Goal: Task Accomplishment & Management: Use online tool/utility

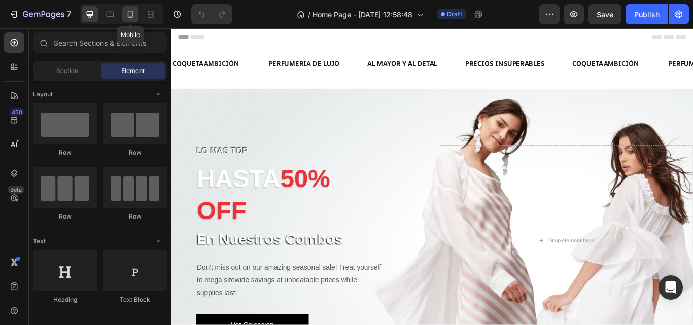
click at [127, 17] on icon at bounding box center [130, 14] width 10 height 10
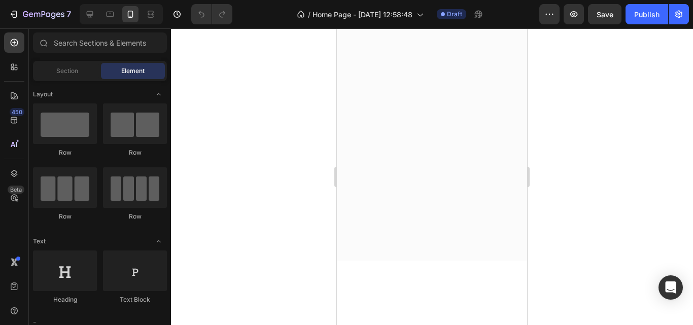
scroll to position [1472, 0]
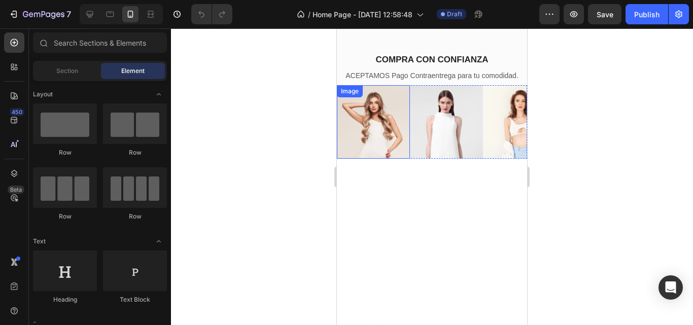
click at [393, 140] on img at bounding box center [373, 121] width 73 height 73
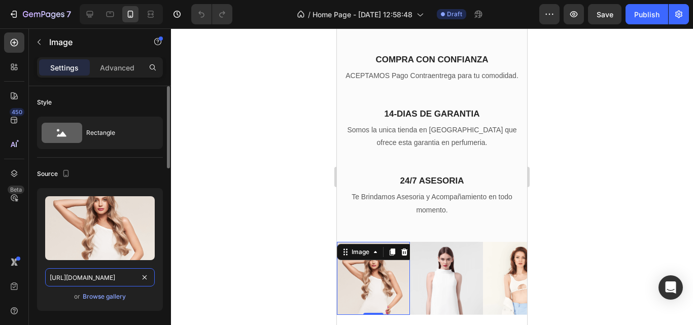
click at [119, 278] on input "[URL][DOMAIN_NAME]" at bounding box center [100, 278] width 110 height 18
type input "[URL][DOMAIN_NAME]"
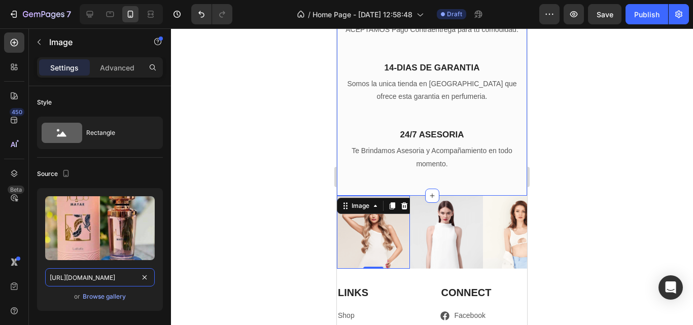
scroll to position [1523, 0]
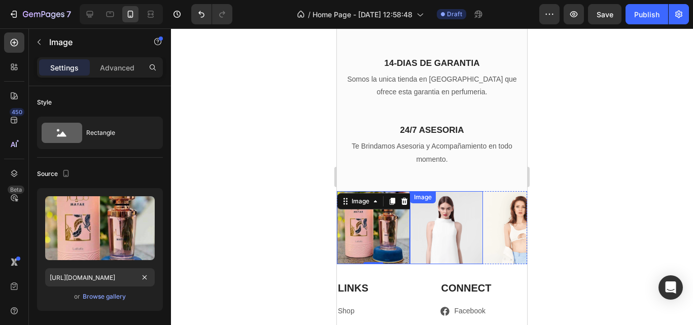
click at [434, 251] on img at bounding box center [446, 227] width 73 height 73
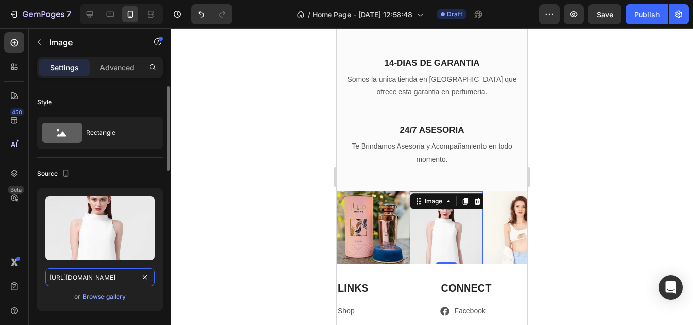
click at [113, 276] on input "[URL][DOMAIN_NAME]" at bounding box center [100, 278] width 110 height 18
type input "[URL][DOMAIN_NAME]"
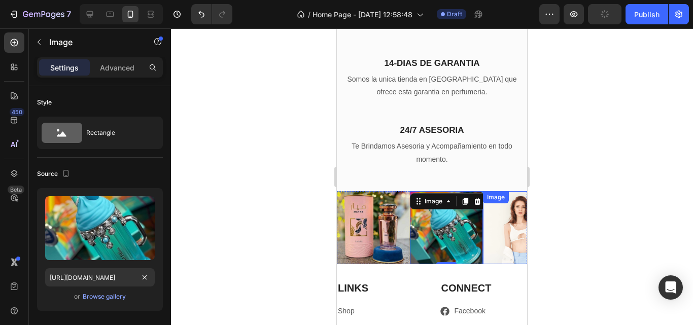
click at [504, 241] on img at bounding box center [519, 227] width 73 height 73
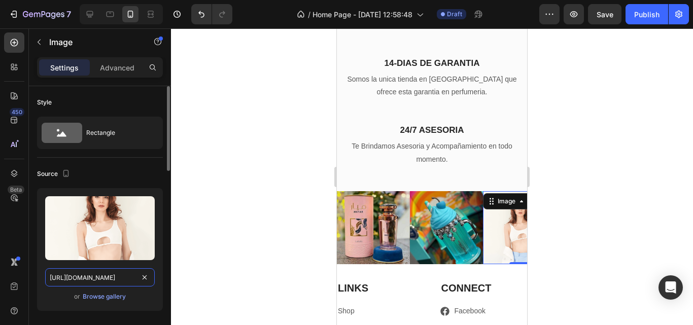
click at [97, 278] on input "[URL][DOMAIN_NAME]" at bounding box center [100, 278] width 110 height 18
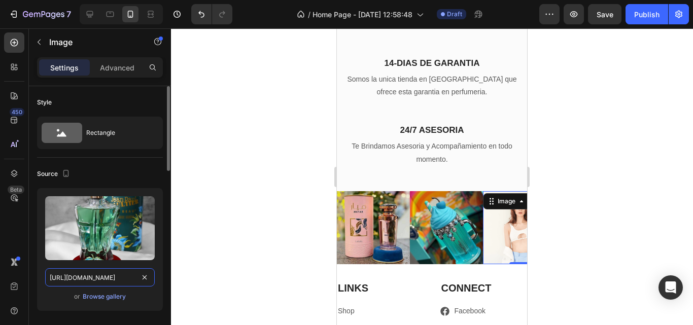
scroll to position [0, 263]
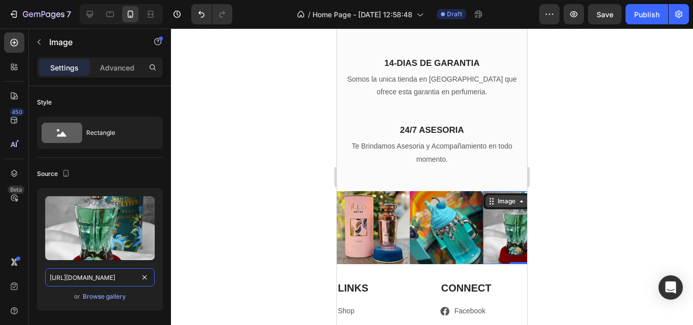
type input "[URL][DOMAIN_NAME]"
click at [504, 206] on div "Image" at bounding box center [507, 201] width 22 height 9
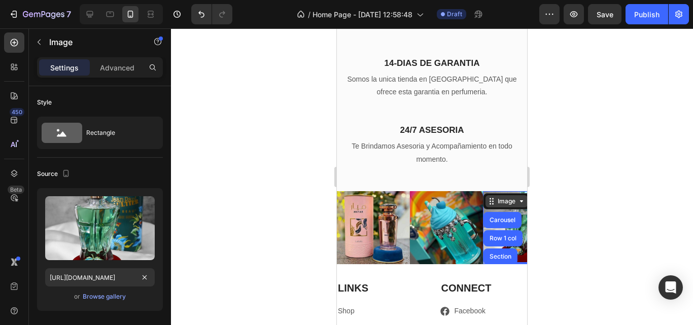
scroll to position [0, 0]
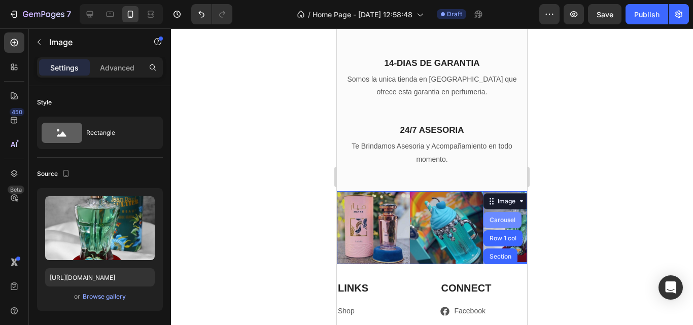
click at [505, 223] on div "Carousel" at bounding box center [503, 220] width 30 height 6
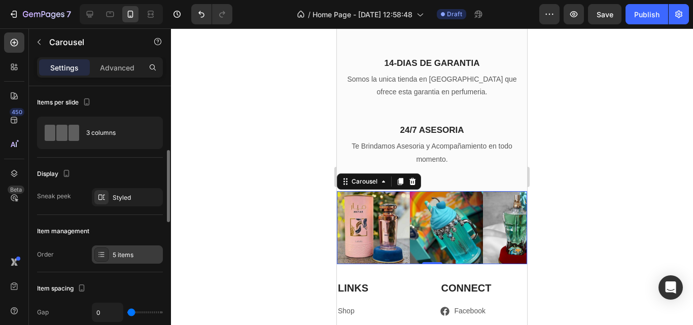
scroll to position [102, 0]
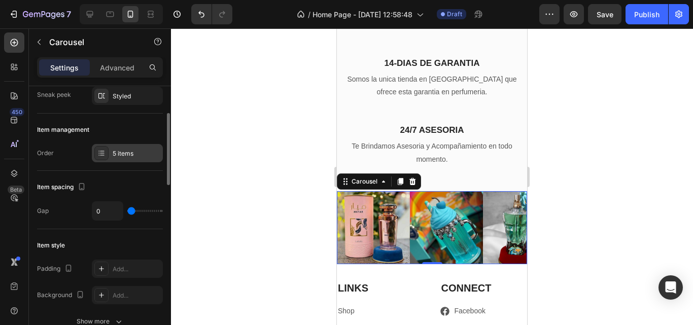
click at [124, 158] on div "5 items" at bounding box center [127, 153] width 71 height 18
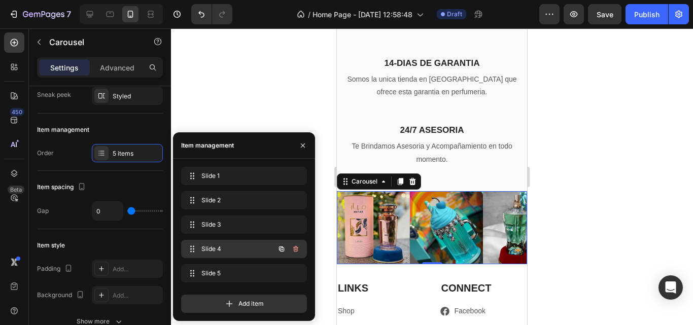
click at [217, 250] on span "Slide 4" at bounding box center [230, 249] width 57 height 9
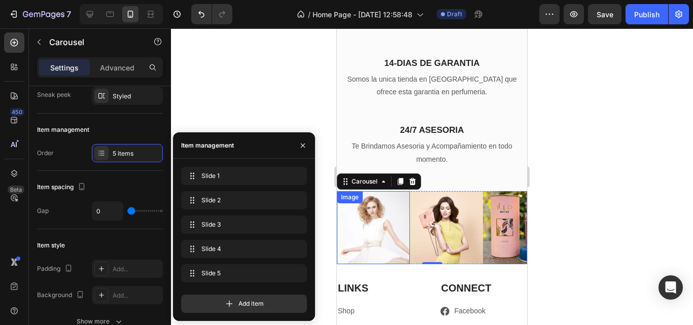
click at [372, 248] on img at bounding box center [373, 227] width 73 height 73
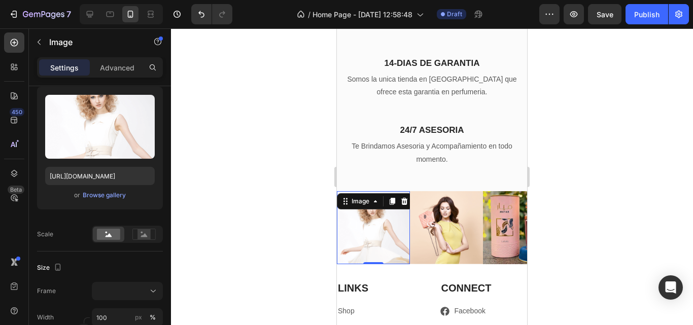
scroll to position [0, 0]
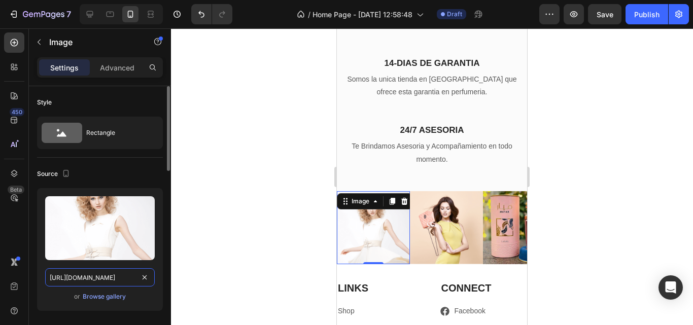
click at [105, 282] on input "[URL][DOMAIN_NAME]" at bounding box center [100, 278] width 110 height 18
paste input "[DOMAIN_NAME][URL]"
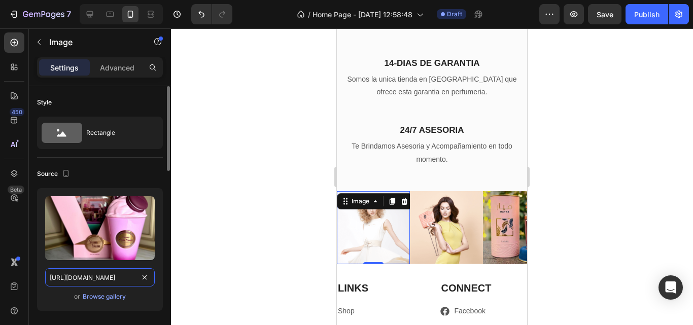
scroll to position [0, 261]
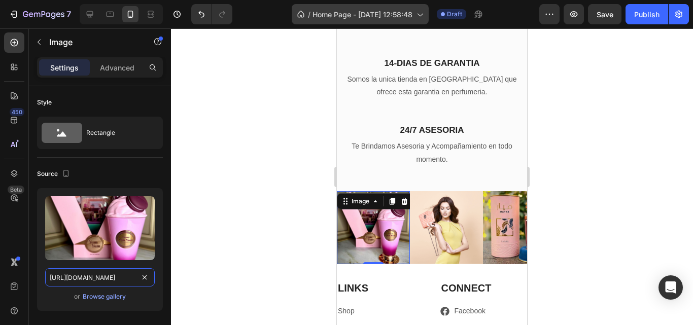
type input "[URL][DOMAIN_NAME]"
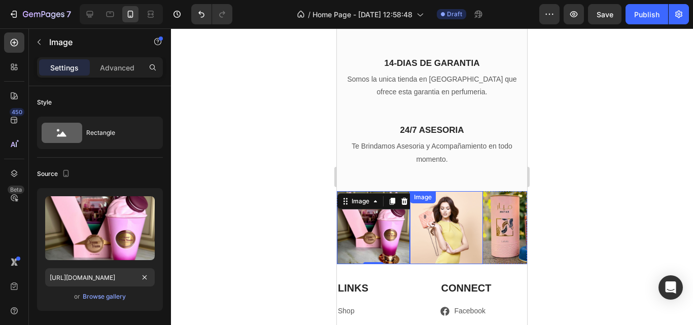
click at [436, 232] on img at bounding box center [446, 227] width 73 height 73
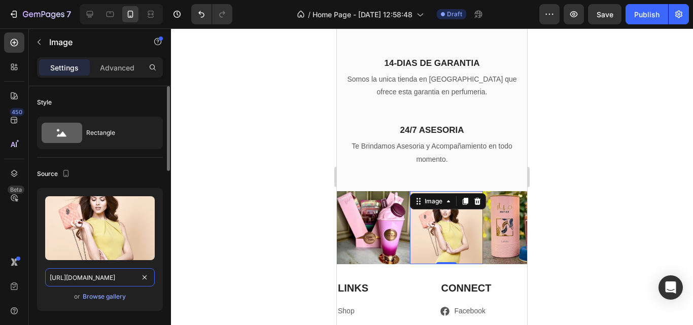
click at [83, 279] on input "[URL][DOMAIN_NAME]" at bounding box center [100, 278] width 110 height 18
paste input "[DOMAIN_NAME][URL]"
type input "[URL][DOMAIN_NAME]"
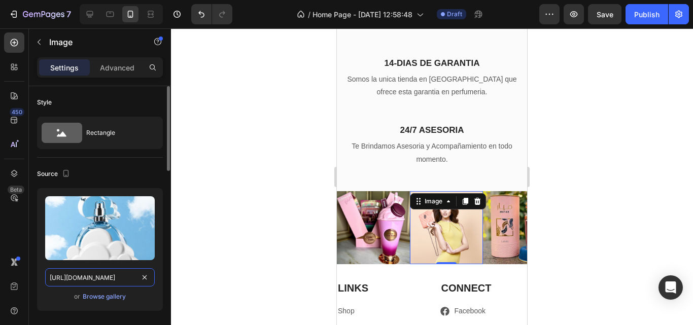
scroll to position [0, 262]
click at [262, 149] on div at bounding box center [432, 176] width 522 height 297
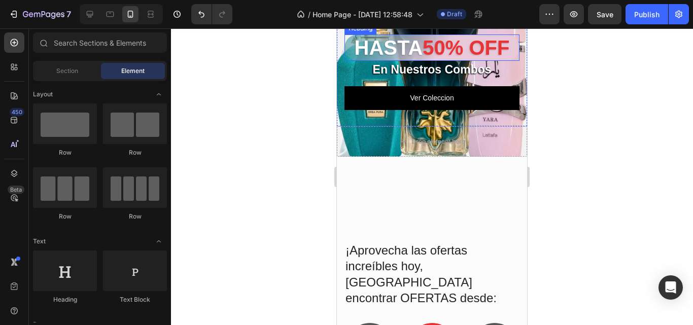
scroll to position [281, 0]
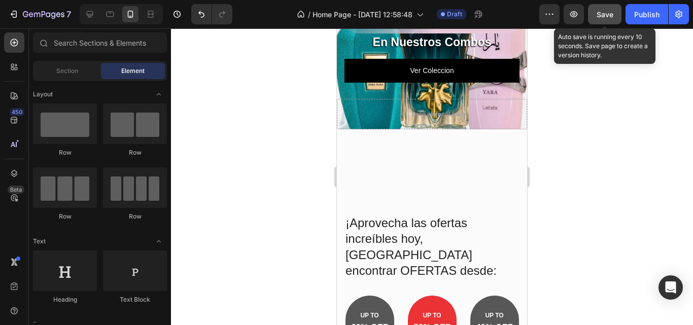
click at [604, 14] on span "Save" at bounding box center [605, 14] width 17 height 9
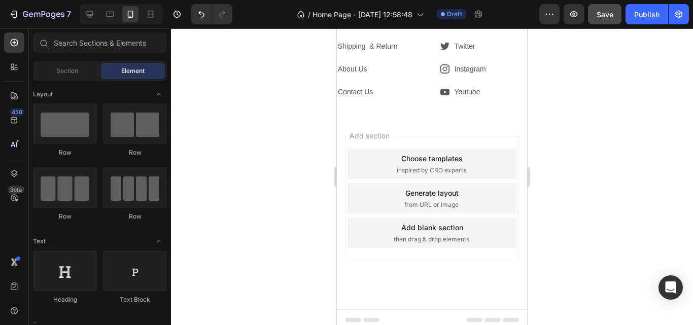
scroll to position [2863, 0]
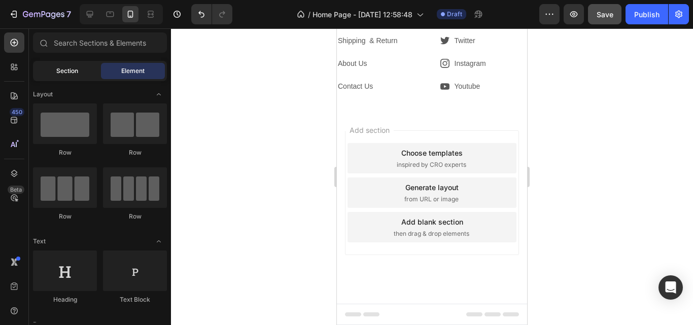
click at [51, 70] on div "Section" at bounding box center [67, 71] width 64 height 16
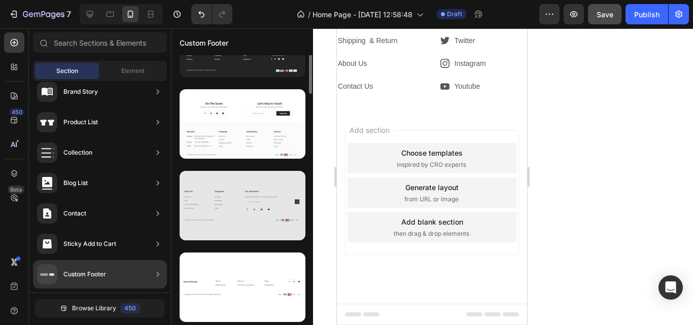
scroll to position [0, 0]
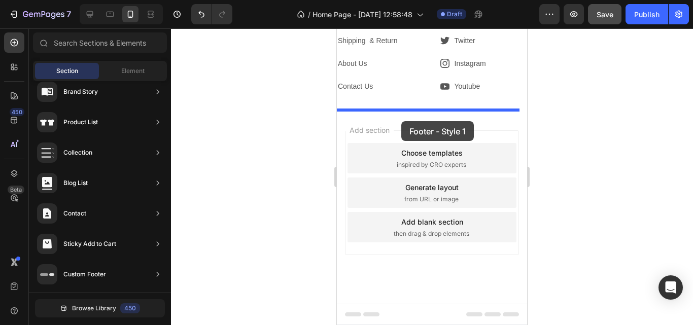
drag, startPoint x: 576, startPoint y: 149, endPoint x: 402, endPoint y: 121, distance: 176.3
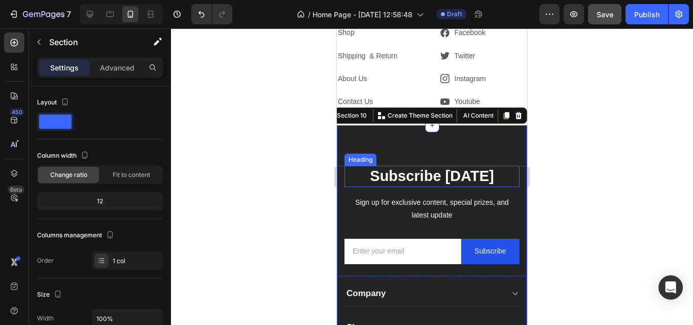
scroll to position [2909, 0]
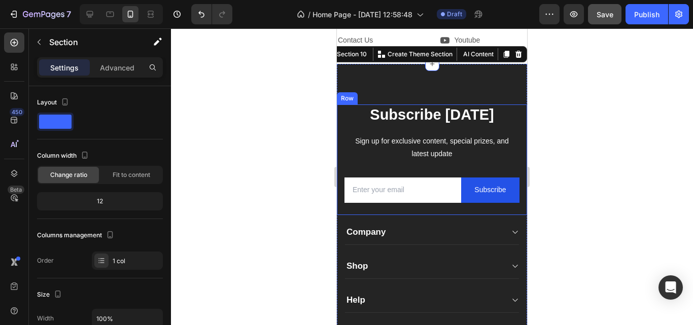
click at [516, 128] on div "Subscribe [DATE] Heading Sign up for exclusive content, special prizes, and lat…" at bounding box center [432, 160] width 190 height 110
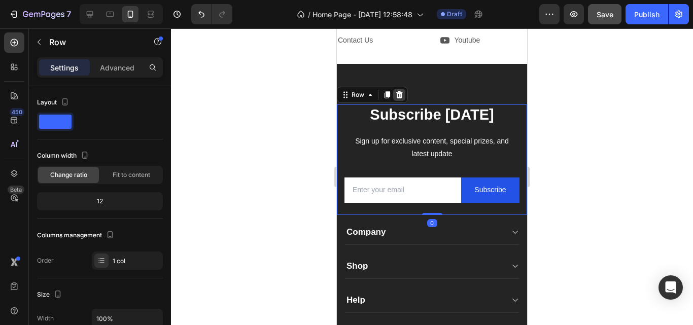
click at [400, 95] on icon at bounding box center [399, 95] width 8 height 8
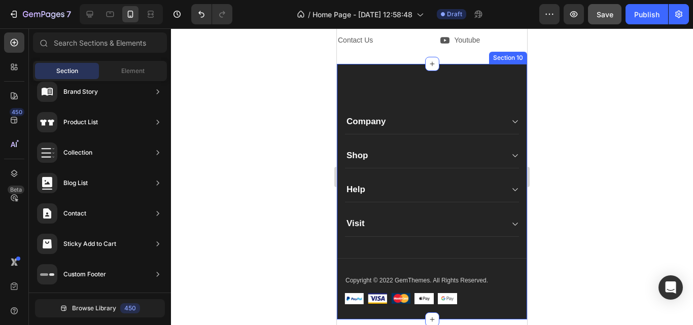
click at [478, 87] on div "Company Text block About Button Events Button Rentals Button Features Button Sh…" at bounding box center [432, 192] width 190 height 256
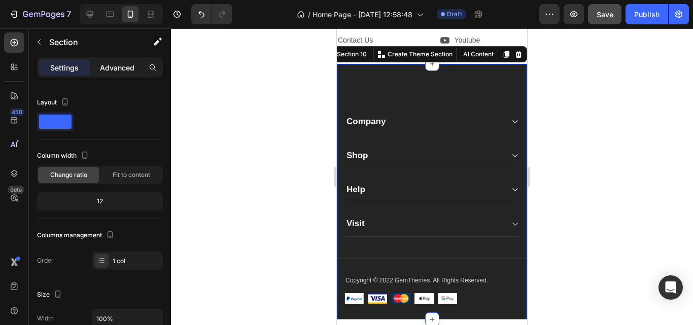
click at [132, 70] on p "Advanced" at bounding box center [117, 67] width 35 height 11
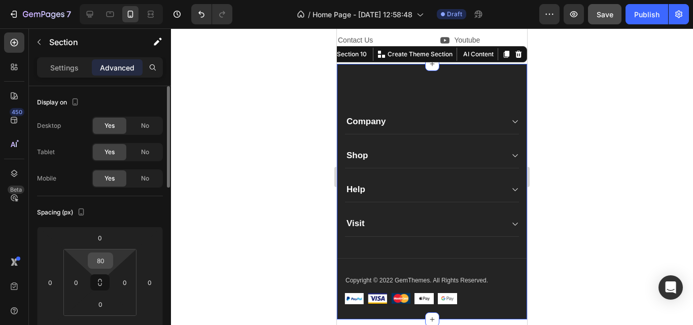
click at [101, 266] on input "80" at bounding box center [100, 260] width 20 height 15
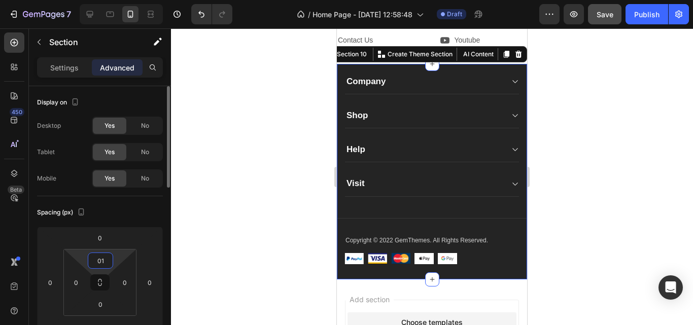
type input "0"
type input "10"
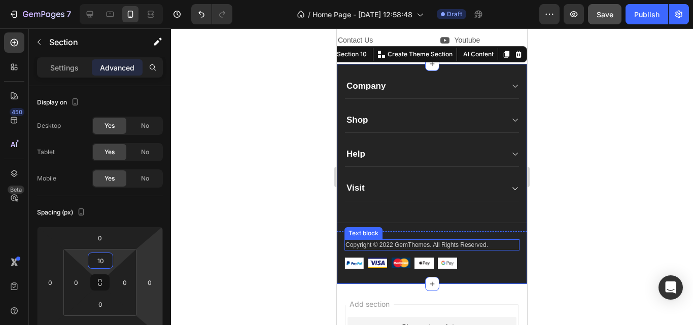
click at [394, 243] on p "Copyright © 2022 GemThemes. All Rights Reserved." at bounding box center [432, 245] width 173 height 9
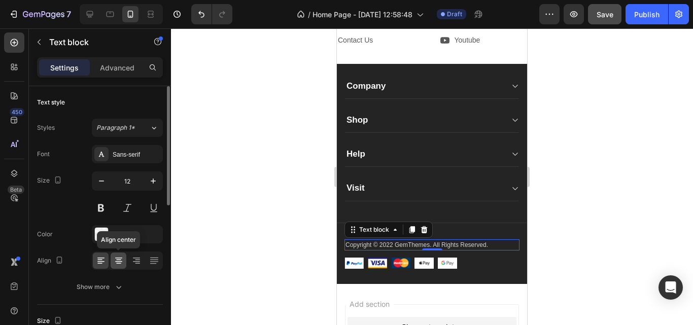
click at [116, 255] on div at bounding box center [119, 261] width 16 height 16
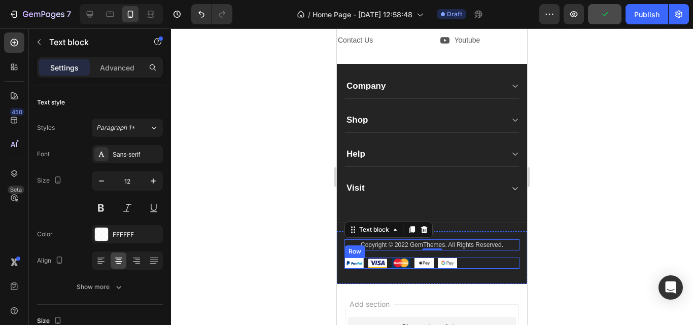
click at [469, 265] on div "Image Image Image Image Image Row" at bounding box center [432, 264] width 175 height 12
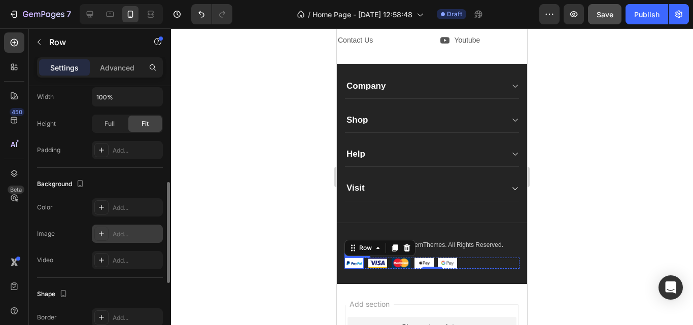
scroll to position [441, 0]
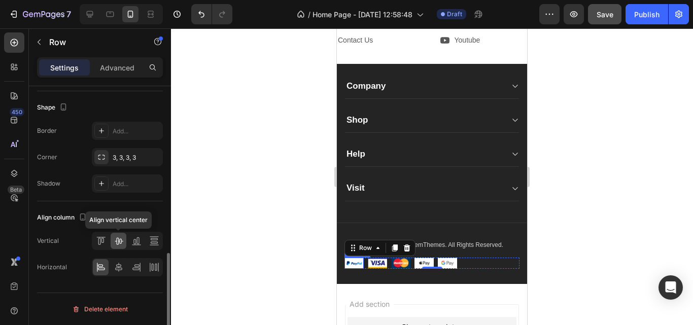
click at [122, 241] on icon at bounding box center [119, 241] width 10 height 10
click at [119, 268] on icon at bounding box center [118, 267] width 7 height 9
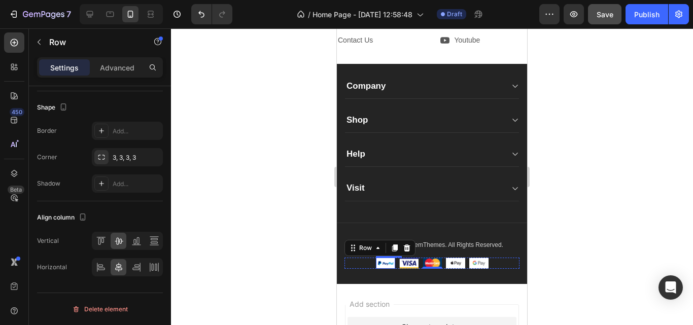
click at [245, 188] on div at bounding box center [432, 176] width 522 height 297
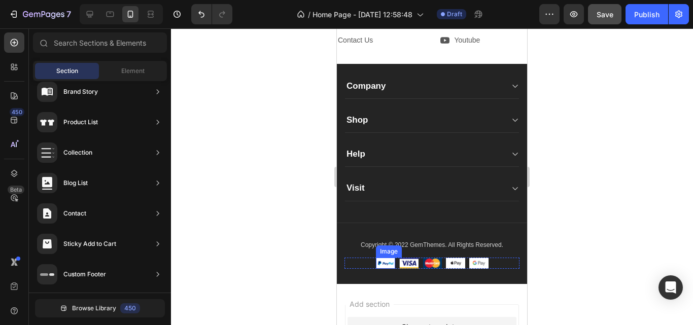
click at [246, 188] on div at bounding box center [432, 176] width 522 height 297
click at [257, 146] on div at bounding box center [432, 176] width 522 height 297
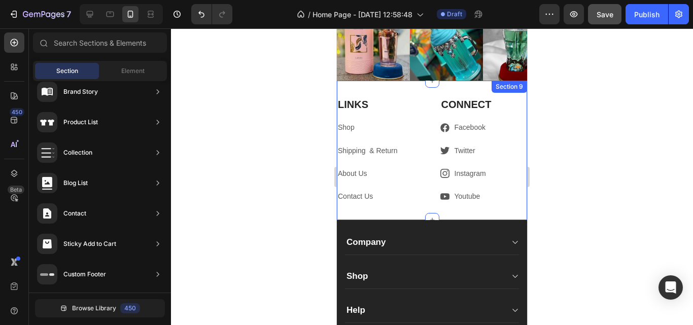
scroll to position [2677, 0]
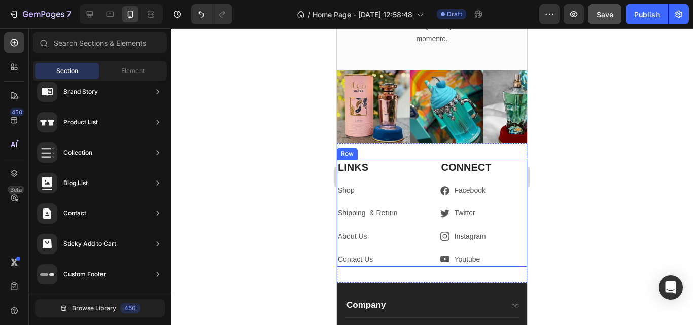
click at [421, 200] on div "LINKS Heading Shop Text block Shipping & Return Text block About Us Text block …" at bounding box center [432, 213] width 190 height 107
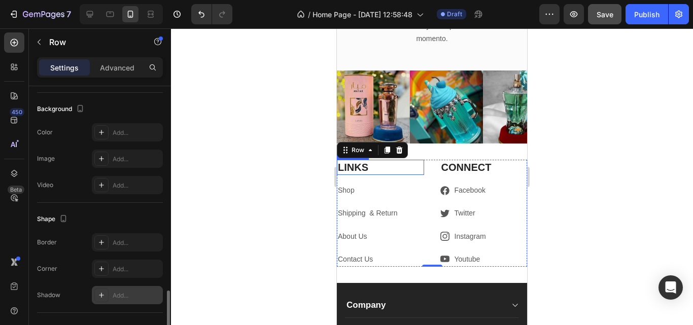
scroll to position [441, 0]
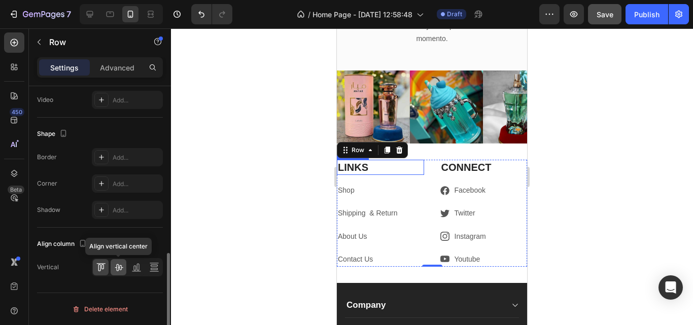
click at [114, 269] on icon at bounding box center [119, 267] width 10 height 10
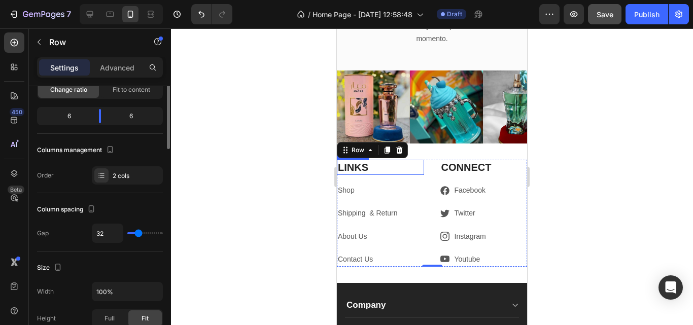
scroll to position [0, 0]
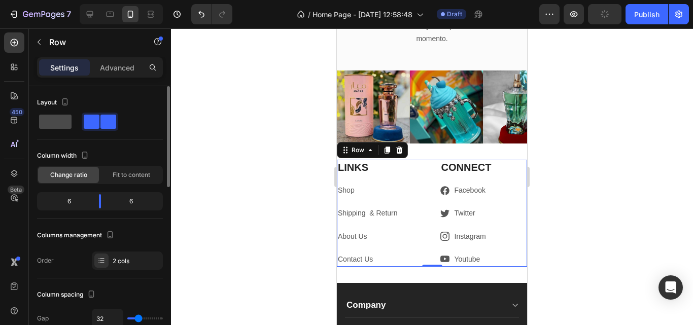
click at [63, 118] on span at bounding box center [55, 122] width 32 height 14
type input "0"
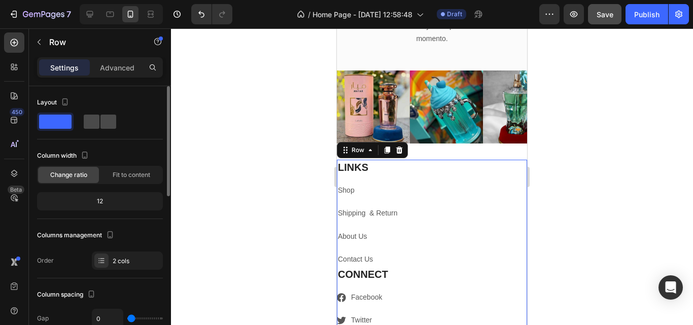
click at [95, 122] on span at bounding box center [92, 122] width 16 height 14
type input "32"
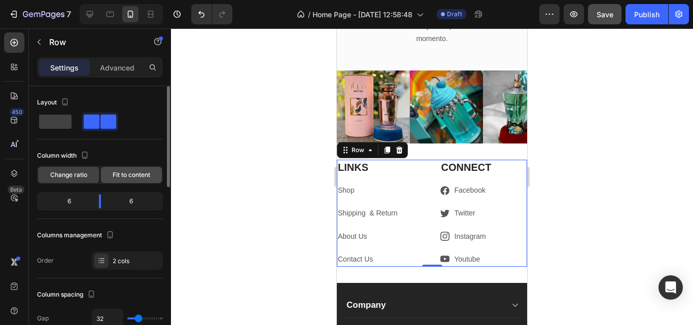
click at [128, 177] on span "Fit to content" at bounding box center [132, 175] width 38 height 9
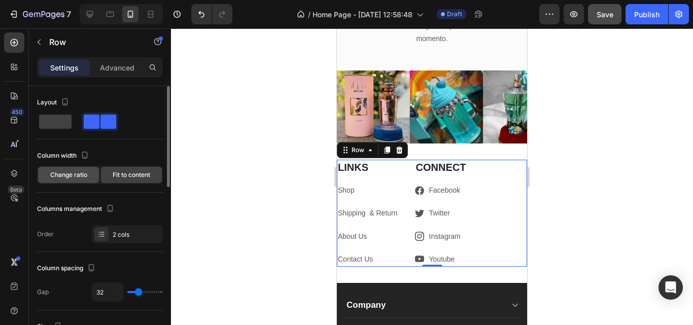
click at [74, 176] on span "Change ratio" at bounding box center [68, 175] width 37 height 9
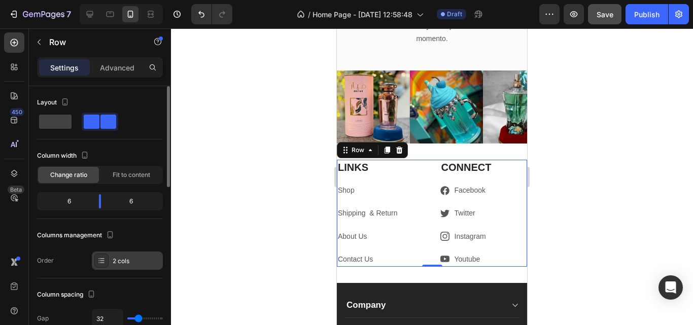
click at [107, 263] on div at bounding box center [101, 261] width 14 height 14
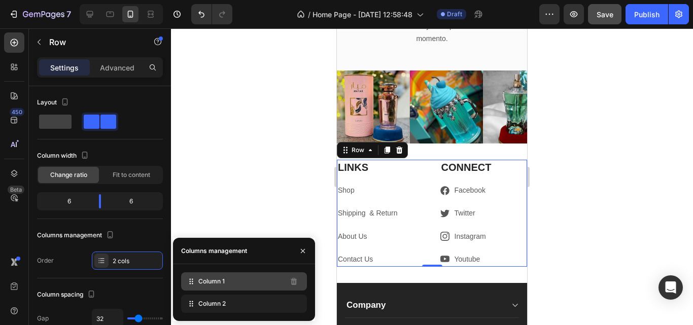
click at [198, 287] on div "Column 1" at bounding box center [244, 282] width 126 height 18
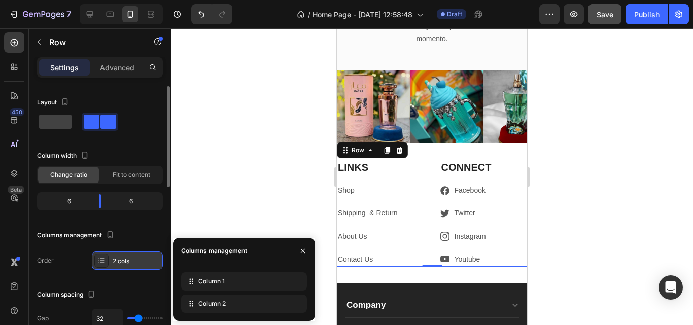
scroll to position [51, 0]
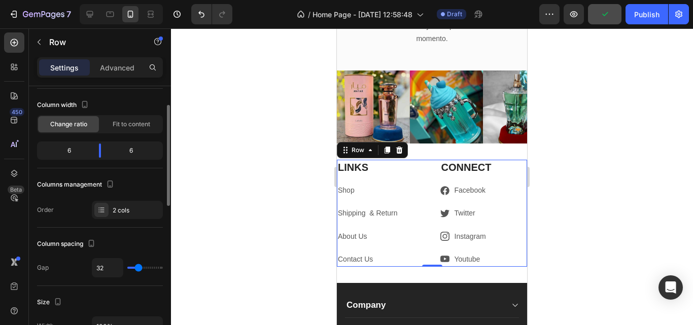
type input "56"
type input "60"
type input "62"
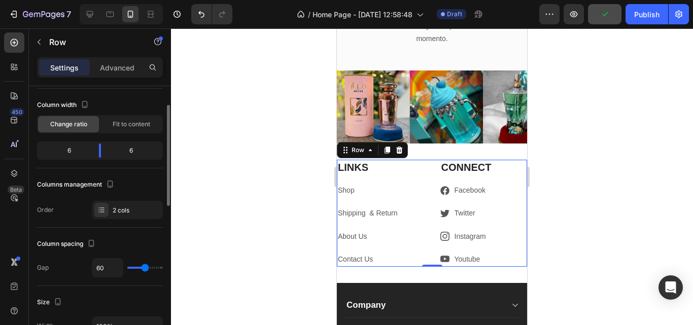
type input "62"
type input "64"
type input "51"
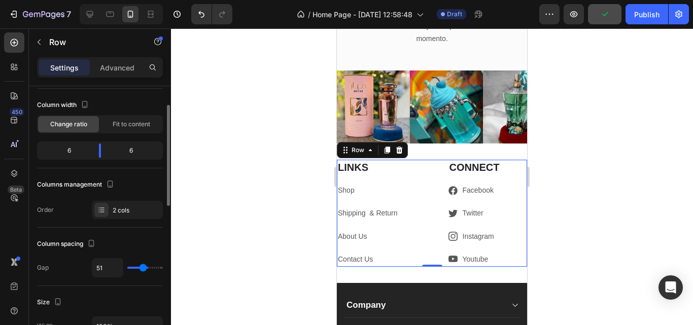
type input "36"
type input "38"
type input "69"
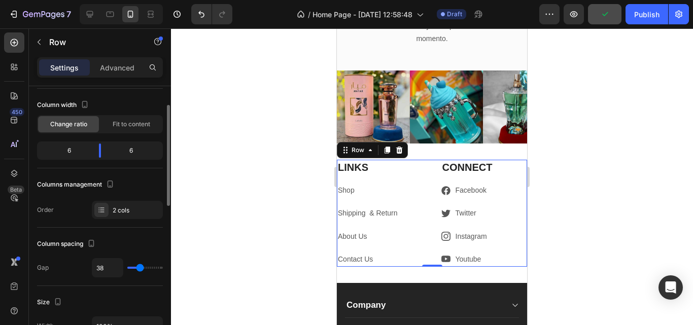
type input "69"
type input "71"
type input "96"
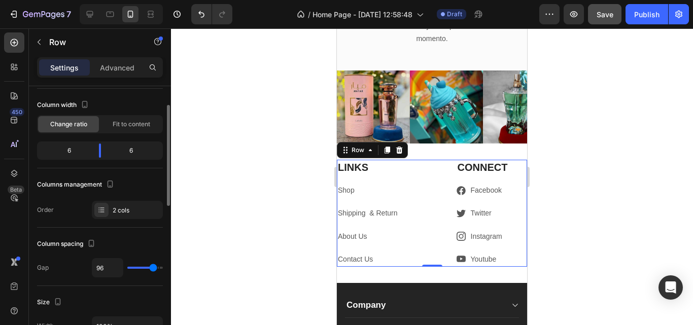
type input "98"
type input "102"
type input "104"
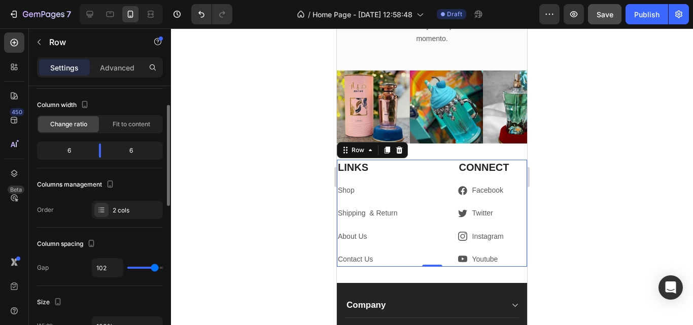
type input "104"
type input "100"
type input "98"
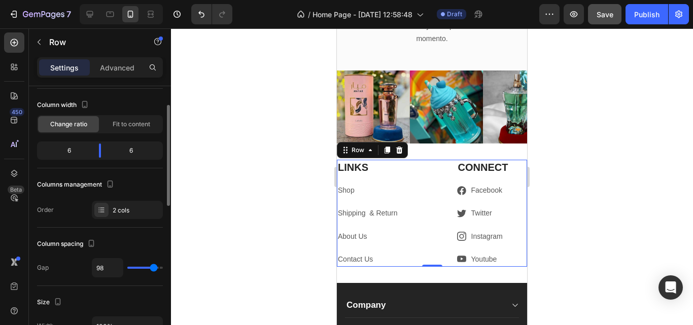
type input "82"
type input "69"
type input "62"
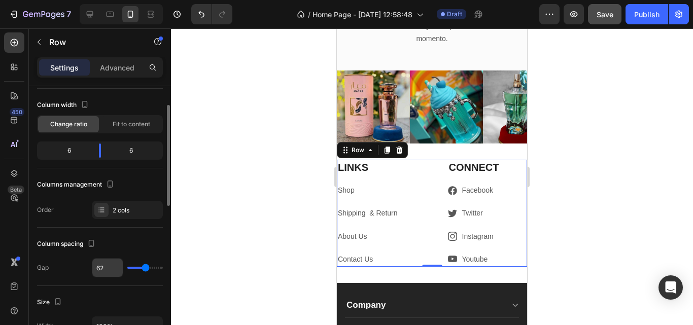
drag, startPoint x: 140, startPoint y: 269, endPoint x: 118, endPoint y: 267, distance: 21.9
type input "38"
click at [140, 269] on input "range" at bounding box center [145, 268] width 36 height 2
click at [114, 267] on input "38" at bounding box center [107, 268] width 30 height 18
type input "6"
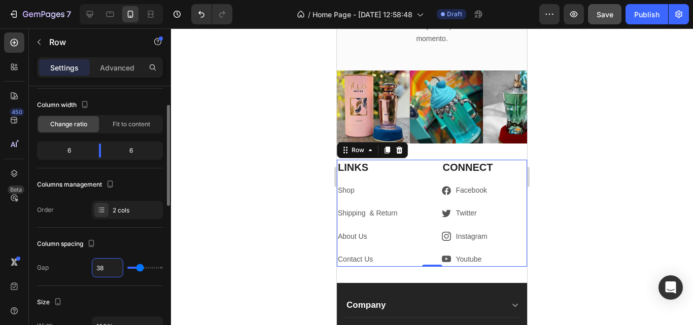
type input "6"
type input "60"
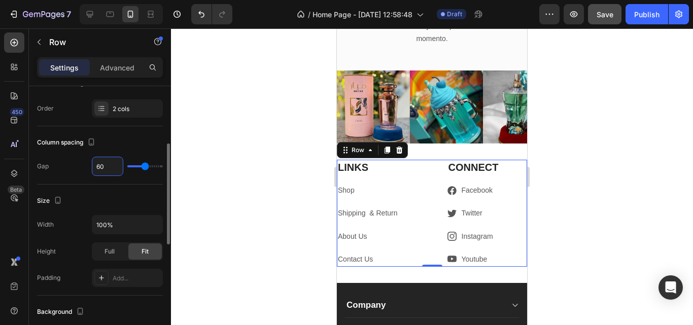
type input "60"
click at [145, 205] on div "Size" at bounding box center [100, 201] width 126 height 16
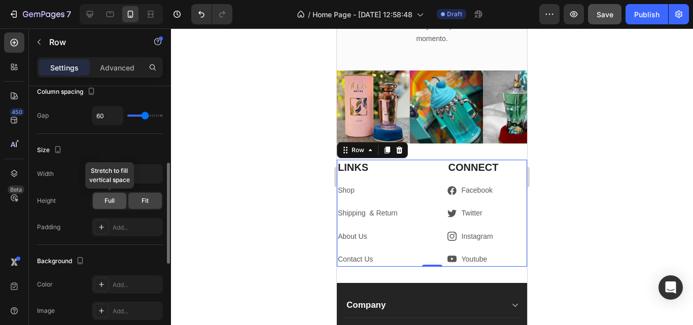
click at [115, 204] on div "Full" at bounding box center [110, 201] width 34 height 16
click at [139, 203] on div "Fit" at bounding box center [145, 201] width 34 height 16
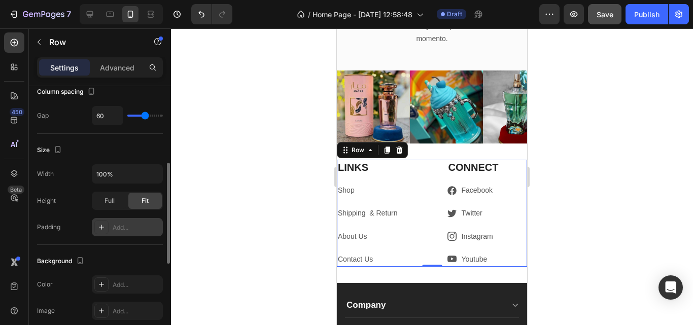
click at [110, 228] on div "Add..." at bounding box center [127, 227] width 71 height 18
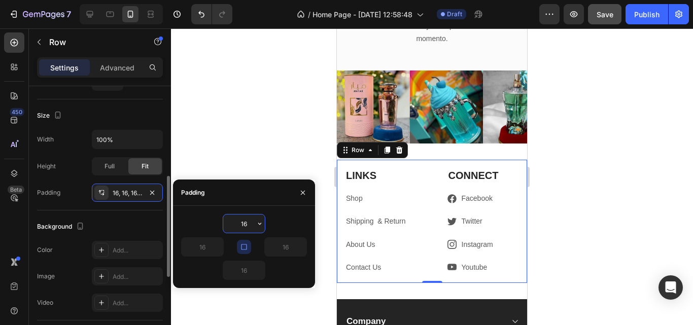
scroll to position [187, 0]
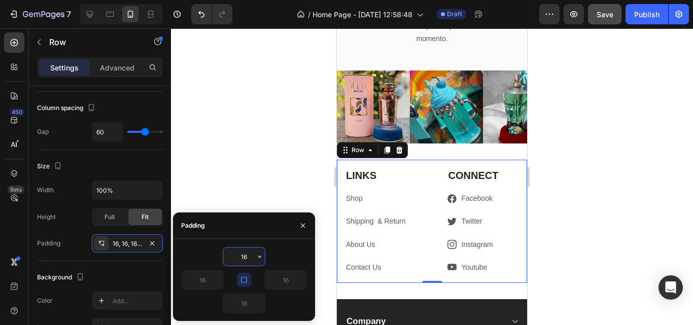
click at [345, 225] on div "LINKS Heading Shop Text block Shipping & Return Text block About Us Text block …" at bounding box center [432, 221] width 190 height 123
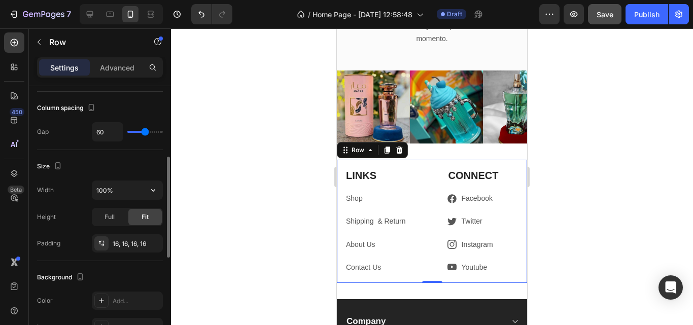
scroll to position [85, 0]
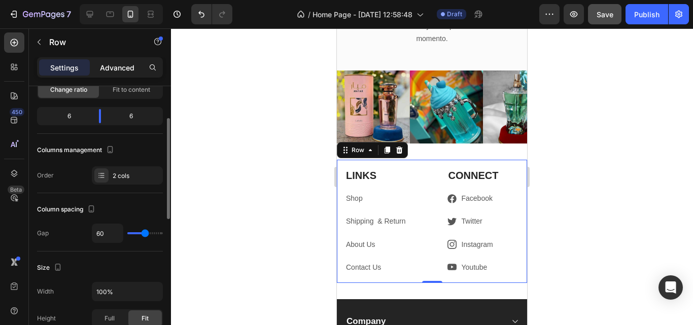
click at [134, 69] on p "Advanced" at bounding box center [117, 67] width 35 height 11
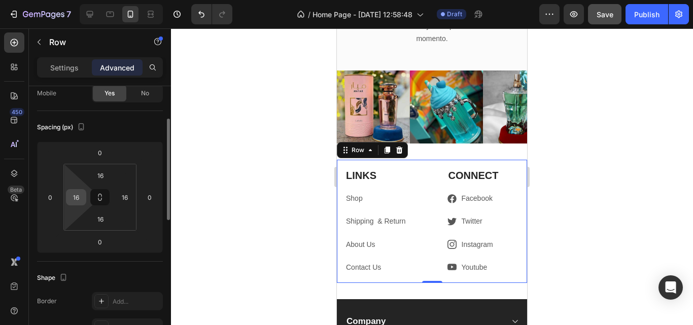
click at [80, 194] on input "16" at bounding box center [76, 197] width 15 height 15
type input "2"
type input "40"
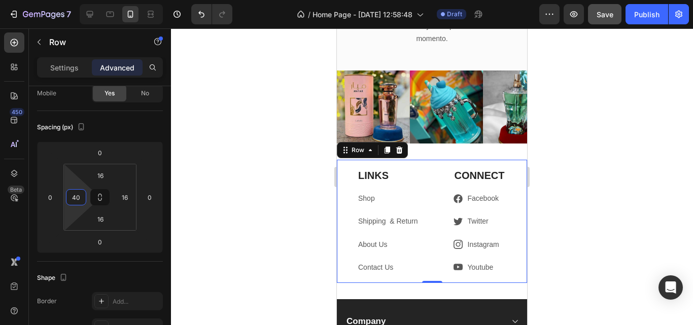
click at [220, 182] on div at bounding box center [432, 176] width 522 height 297
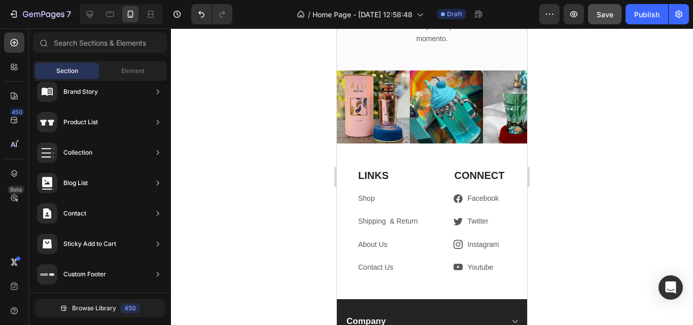
click at [265, 188] on div at bounding box center [432, 176] width 522 height 297
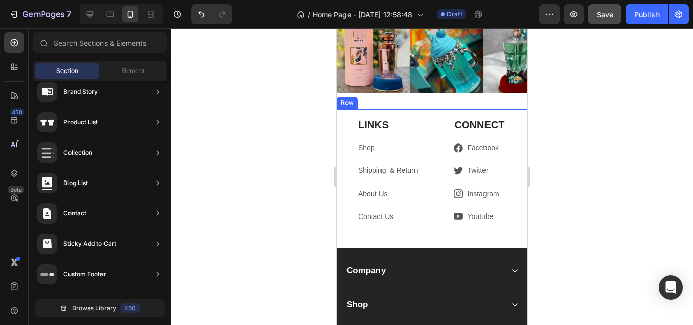
scroll to position [2778, 0]
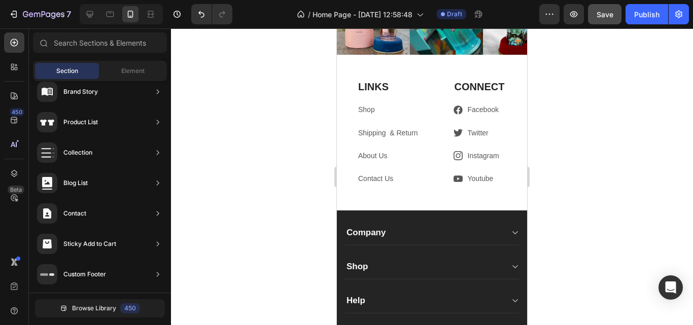
click at [270, 133] on div at bounding box center [432, 176] width 522 height 297
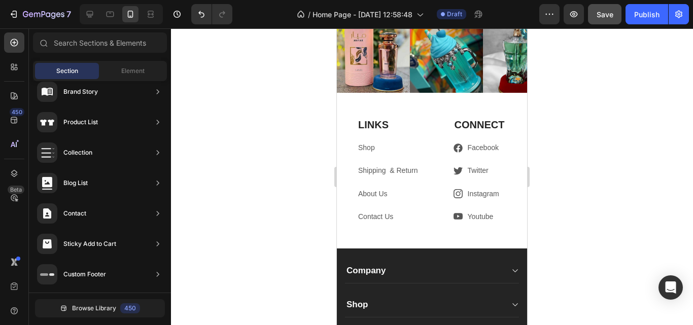
click at [223, 187] on div at bounding box center [432, 176] width 522 height 297
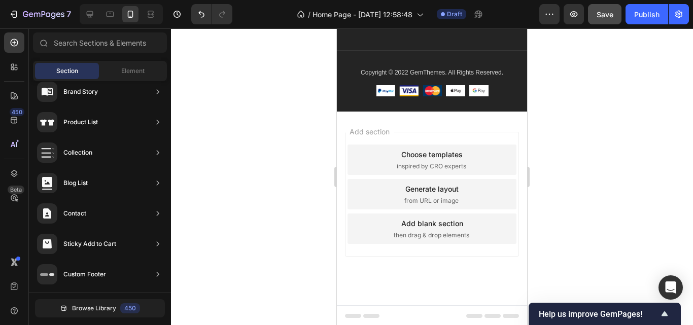
scroll to position [3099, 0]
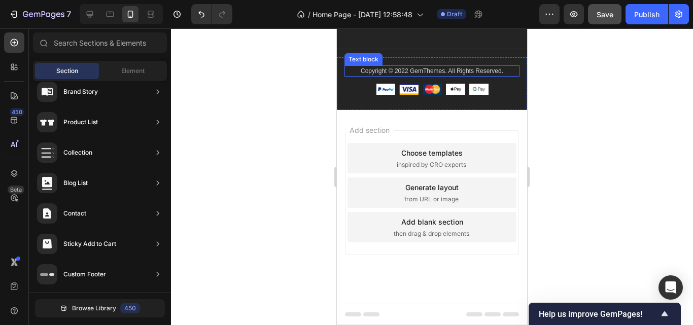
click at [436, 71] on p "Copyright © 2022 GemThemes. All Rights Reserved." at bounding box center [432, 71] width 173 height 9
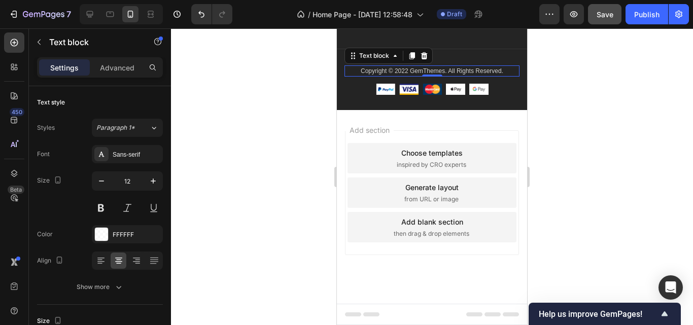
click at [436, 71] on p "Copyright © 2022 GemThemes. All Rights Reserved." at bounding box center [432, 71] width 173 height 9
click at [442, 71] on p "Copyright © 2022 GemThemes. All Rights Reserved." at bounding box center [432, 71] width 173 height 9
click at [468, 71] on p "Copyright © 2022 Coqueta Ambicion. All Rights Reserved." at bounding box center [432, 71] width 173 height 9
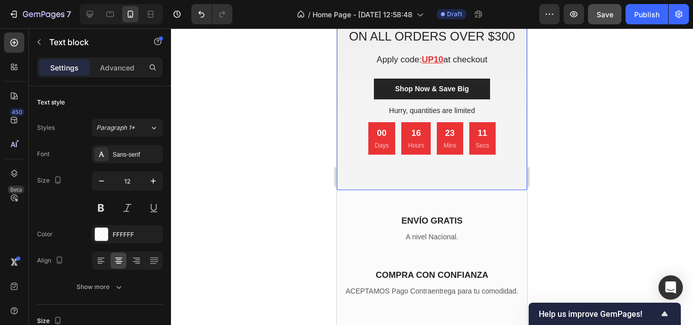
scroll to position [2287, 0]
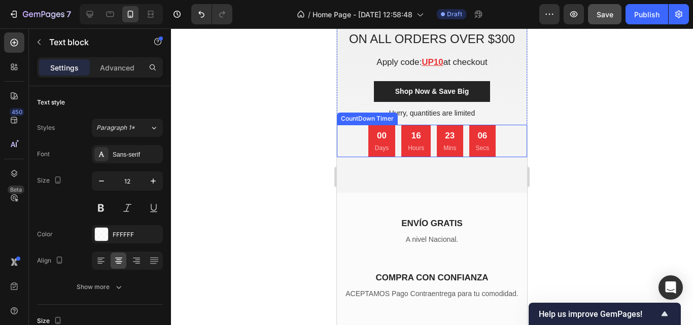
click at [497, 155] on div "00 Days 16 Hours 23 Mins 06 Secs" at bounding box center [432, 141] width 190 height 32
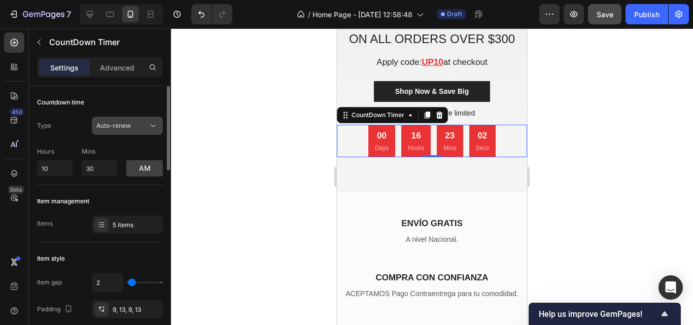
click at [129, 125] on span "Auto-renew" at bounding box center [113, 126] width 35 height 8
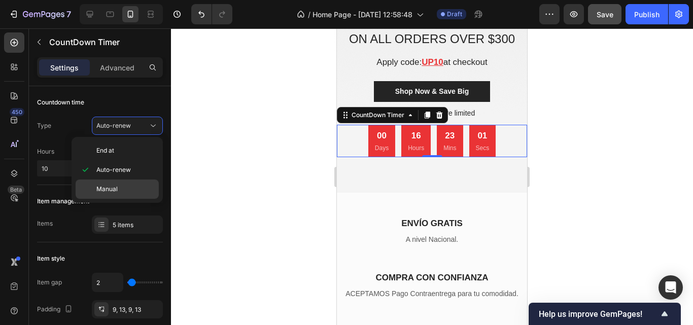
click at [123, 189] on p "Manual" at bounding box center [125, 189] width 58 height 9
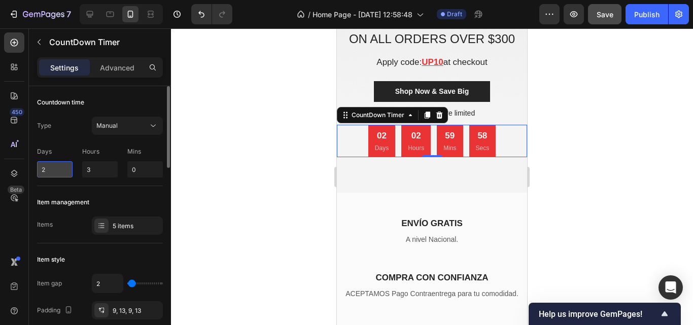
click at [70, 170] on input "2" at bounding box center [55, 169] width 36 height 16
click at [381, 147] on p "Days" at bounding box center [382, 148] width 14 height 9
type input "0"
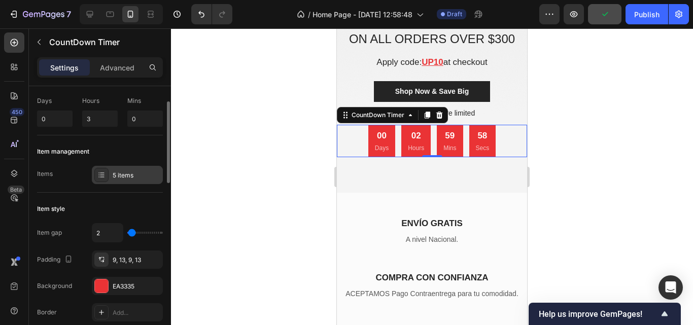
click at [144, 169] on div "5 items" at bounding box center [127, 175] width 71 height 18
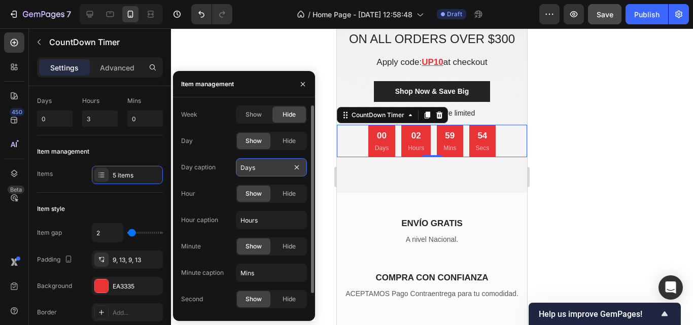
click at [264, 167] on input "Days" at bounding box center [271, 167] width 71 height 18
click at [275, 63] on div at bounding box center [432, 176] width 522 height 297
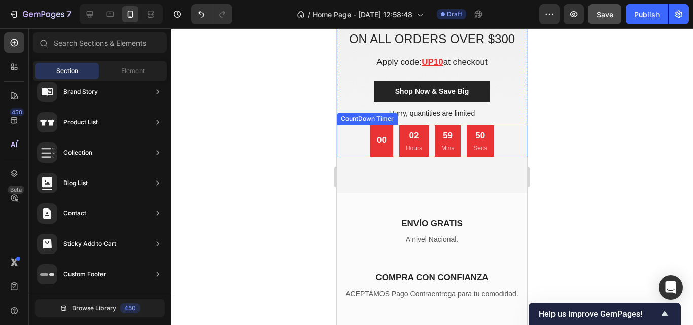
click at [377, 143] on div "00" at bounding box center [382, 140] width 10 height 13
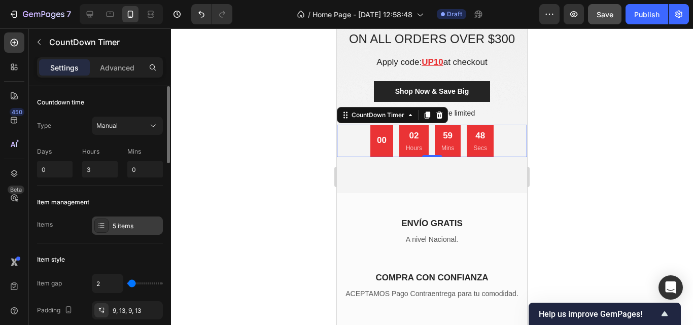
click at [140, 234] on div "5 items" at bounding box center [127, 226] width 71 height 18
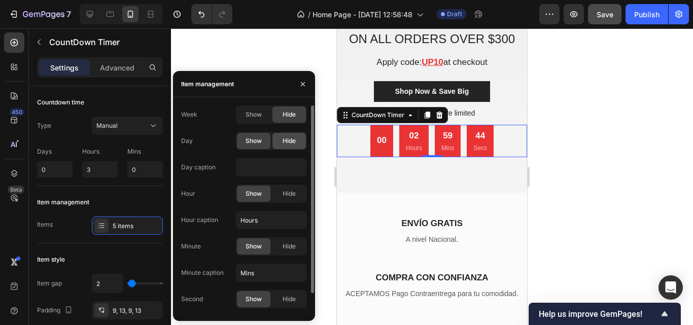
click at [287, 142] on span "Hide" at bounding box center [289, 141] width 13 height 9
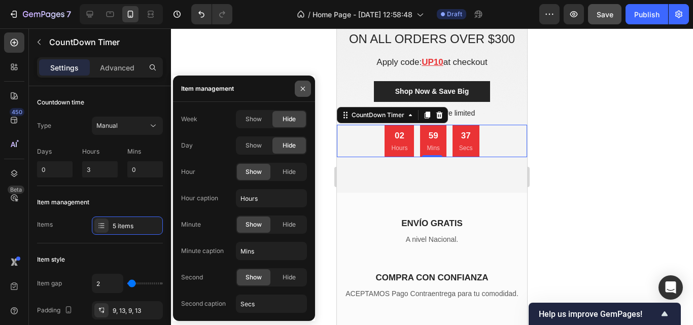
click at [302, 87] on icon "button" at bounding box center [303, 89] width 8 height 8
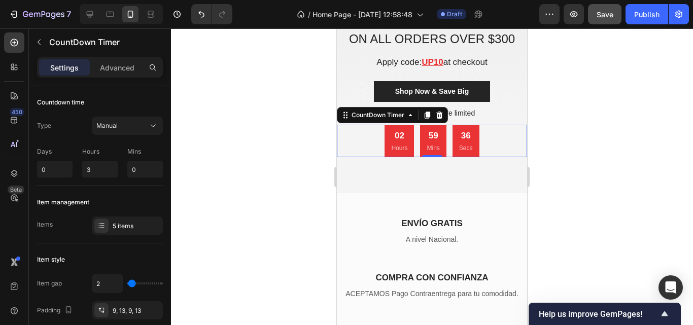
click at [399, 150] on p "Hours" at bounding box center [399, 148] width 16 height 9
click at [398, 147] on p "Hours" at bounding box center [399, 148] width 16 height 9
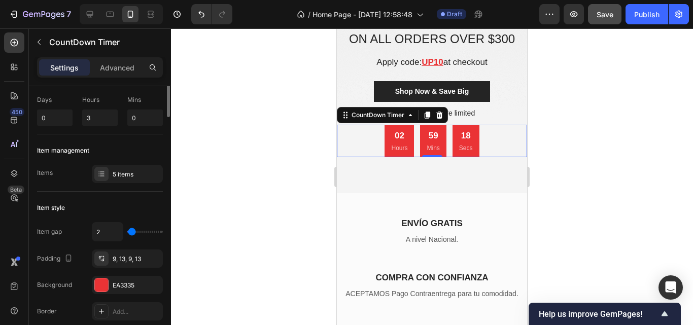
scroll to position [1, 0]
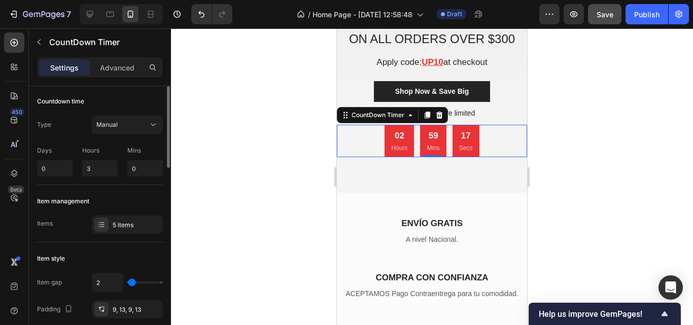
click at [98, 149] on p "Hours" at bounding box center [100, 150] width 36 height 9
click at [92, 151] on p "Hours" at bounding box center [100, 150] width 36 height 9
click at [105, 151] on p "Hours" at bounding box center [100, 150] width 36 height 9
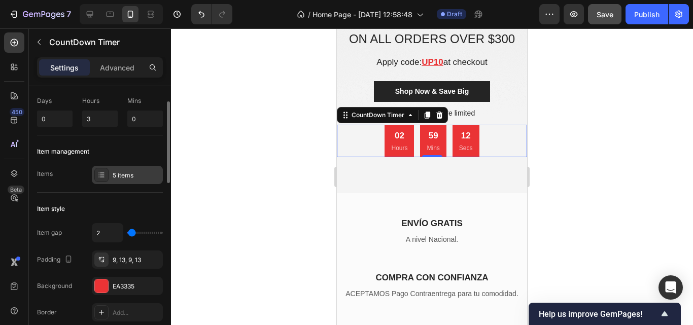
click at [115, 172] on div "5 items" at bounding box center [137, 175] width 48 height 9
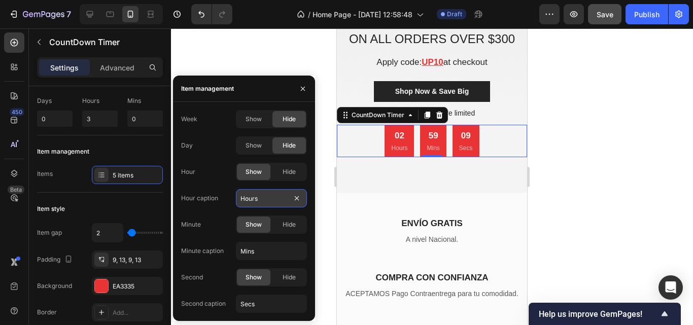
click at [266, 198] on input "Hours" at bounding box center [271, 198] width 71 height 18
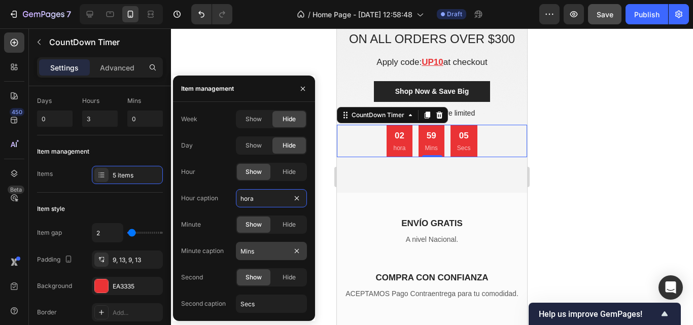
type input "hora"
click at [259, 247] on input "Mins" at bounding box center [271, 251] width 71 height 18
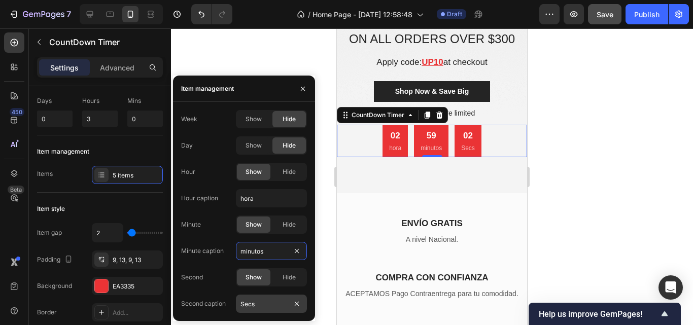
type input "minutos"
click at [263, 307] on input "Secs" at bounding box center [271, 304] width 71 height 18
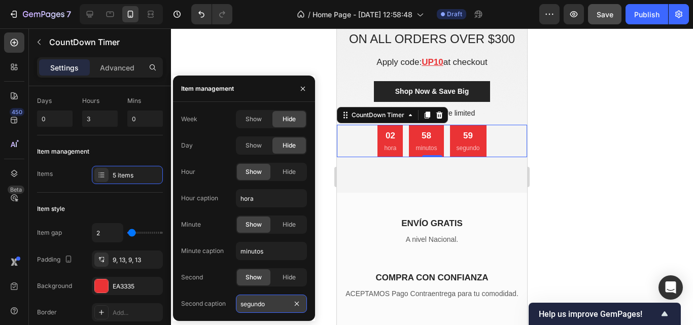
type input "segundos"
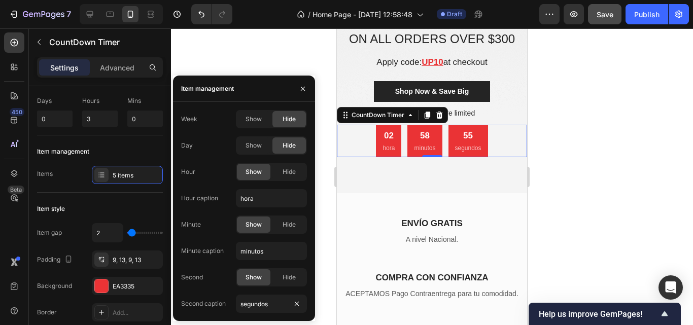
click at [285, 46] on div at bounding box center [432, 176] width 522 height 297
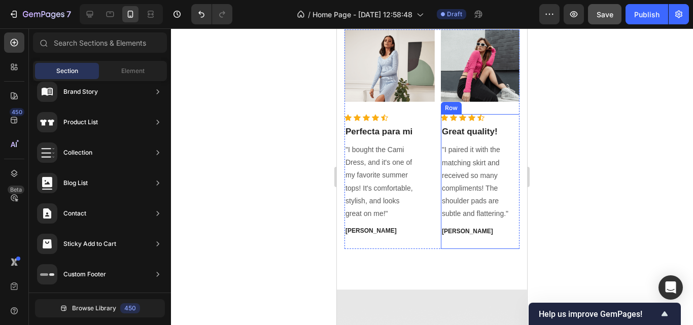
scroll to position [1779, 0]
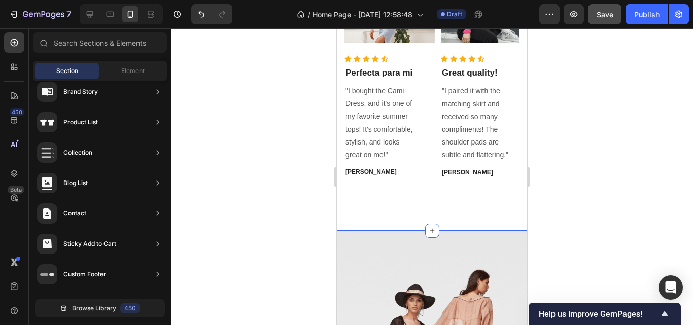
click at [471, 215] on div "MIRA POR QUÉ NUESTROS CLIENTES NOS AMAN Heading Image Icon Icon Icon Icon Icon …" at bounding box center [432, 55] width 190 height 351
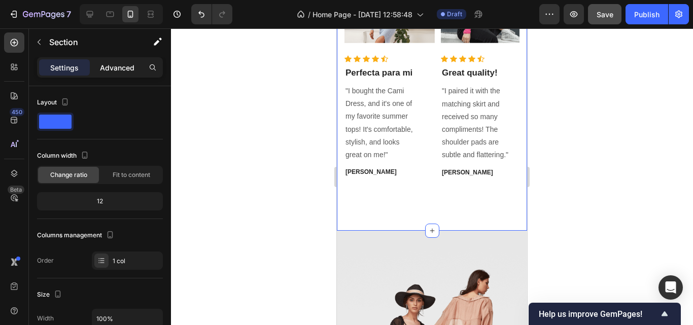
click at [119, 63] on p "Advanced" at bounding box center [117, 67] width 35 height 11
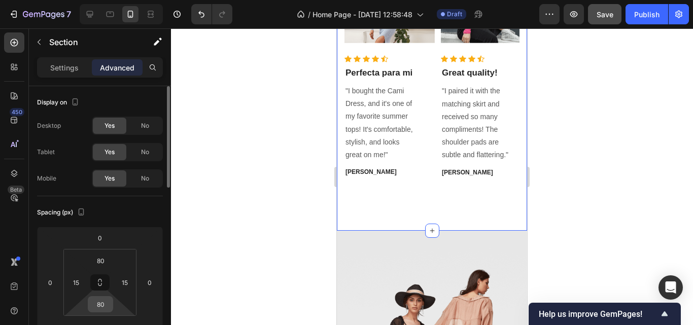
click at [106, 305] on input "80" at bounding box center [100, 304] width 20 height 15
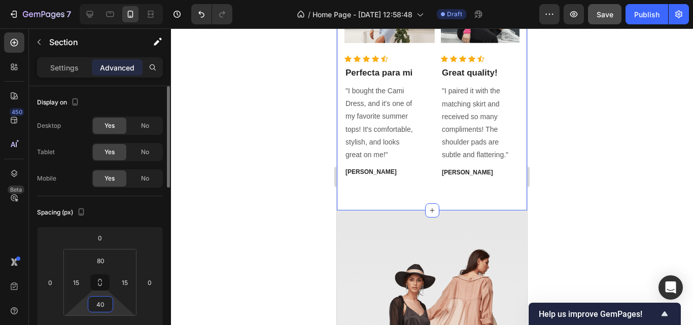
type input "4"
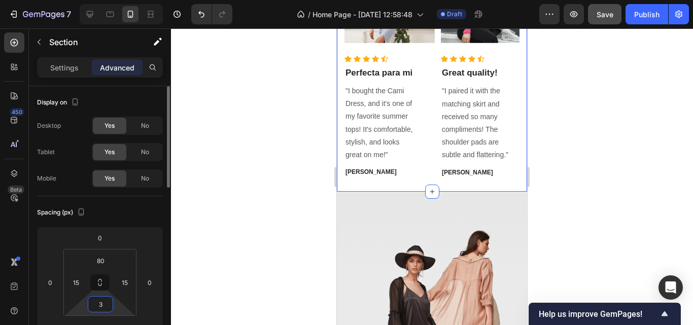
type input "30"
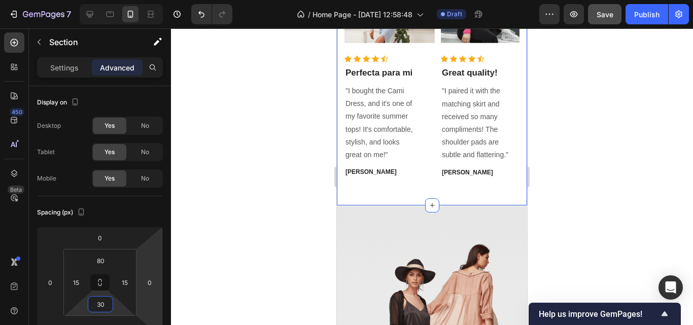
click at [305, 185] on div at bounding box center [432, 176] width 522 height 297
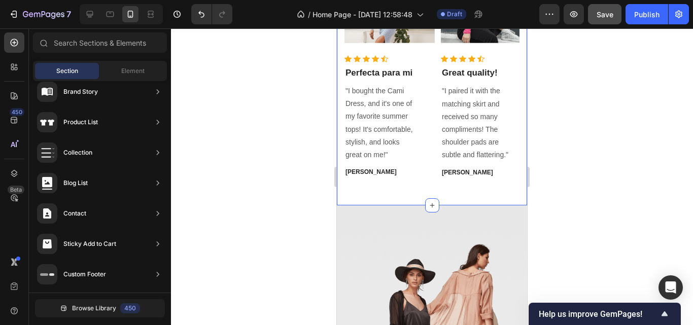
click at [453, 206] on div "MIRA POR QUÉ NUESTROS CLIENTES NOS AMAN Heading Image Icon Icon Icon Icon Icon …" at bounding box center [432, 42] width 190 height 325
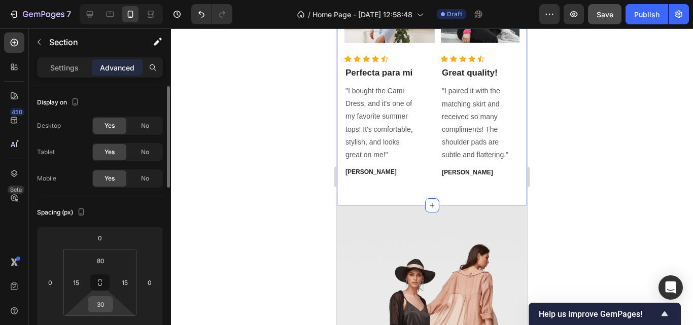
click at [108, 304] on input "30" at bounding box center [100, 304] width 20 height 15
type input "0"
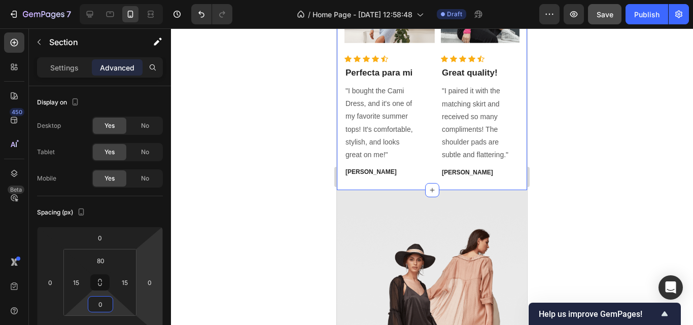
click at [247, 232] on div at bounding box center [432, 176] width 522 height 297
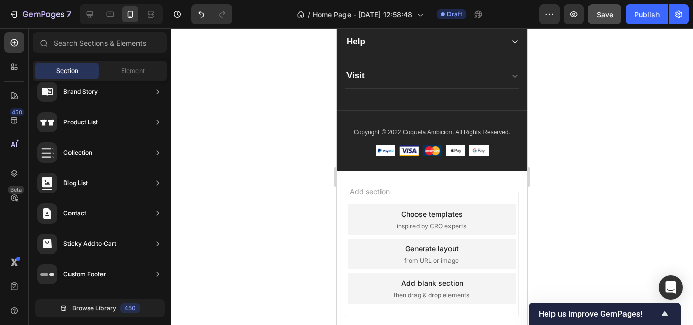
scroll to position [2998, 0]
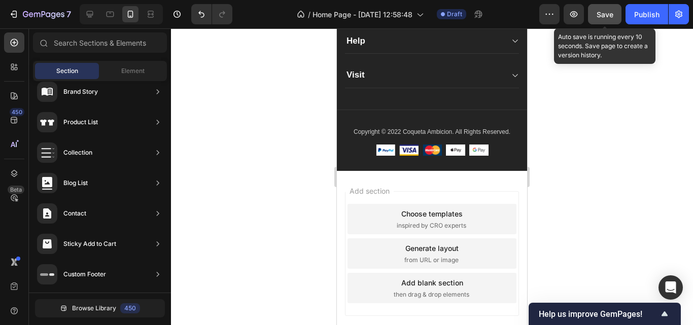
click at [603, 20] on button "Save" at bounding box center [605, 14] width 34 height 20
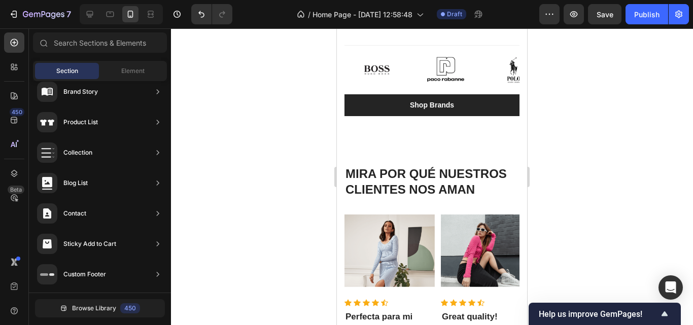
scroll to position [1590, 0]
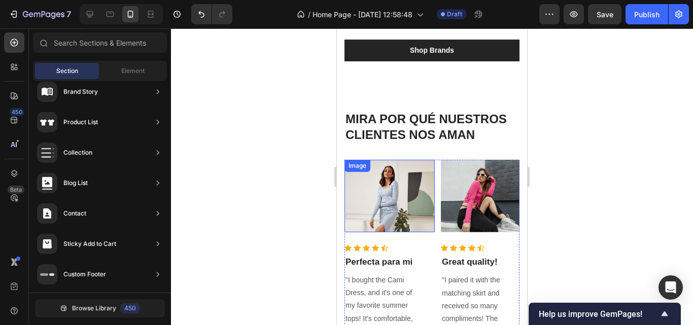
click at [391, 184] on img at bounding box center [390, 196] width 90 height 73
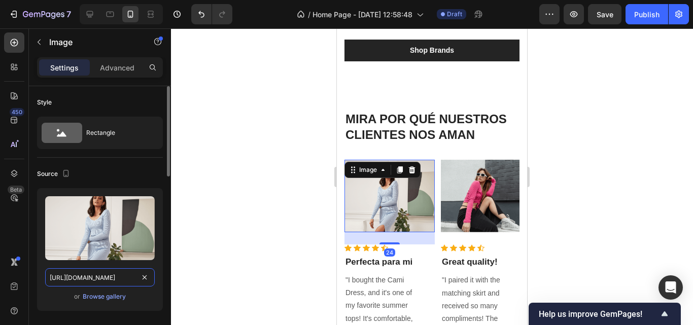
click at [112, 276] on input "[URL][DOMAIN_NAME]" at bounding box center [100, 278] width 110 height 18
paste input "[DOMAIN_NAME][URL]"
type input "[URL][DOMAIN_NAME]"
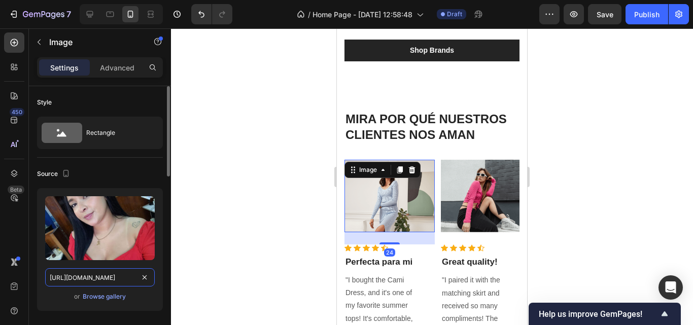
scroll to position [0, 224]
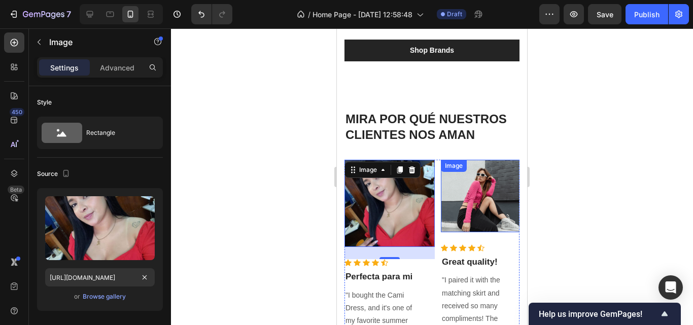
click at [471, 214] on img at bounding box center [486, 196] width 90 height 73
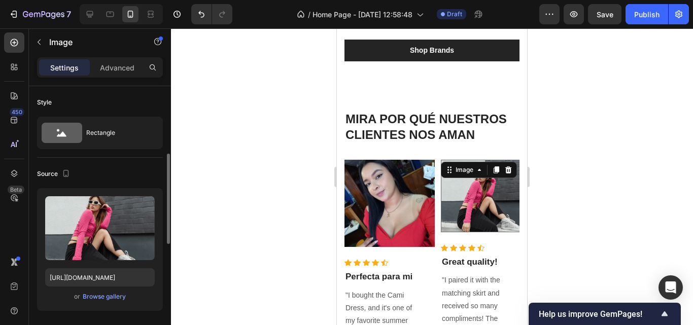
scroll to position [51, 0]
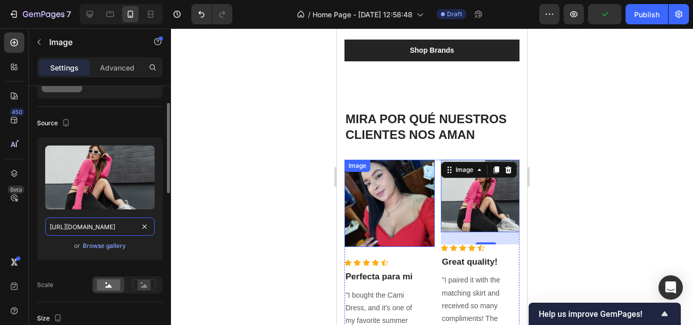
click at [115, 228] on input "[URL][DOMAIN_NAME]" at bounding box center [100, 227] width 110 height 18
paste input "[DOMAIN_NAME][URL]"
type input "[URL][DOMAIN_NAME]"
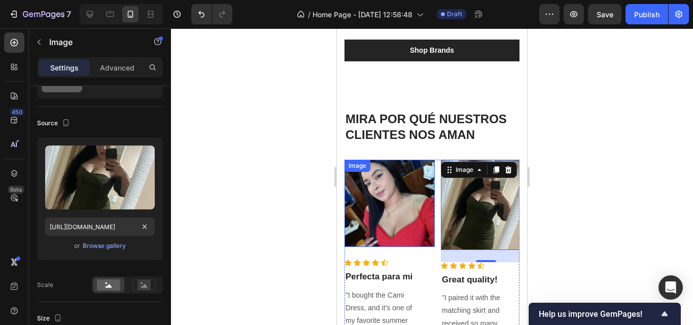
click at [280, 182] on div at bounding box center [432, 176] width 522 height 297
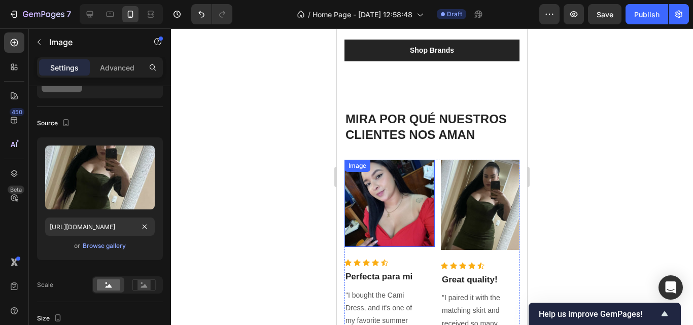
scroll to position [0, 0]
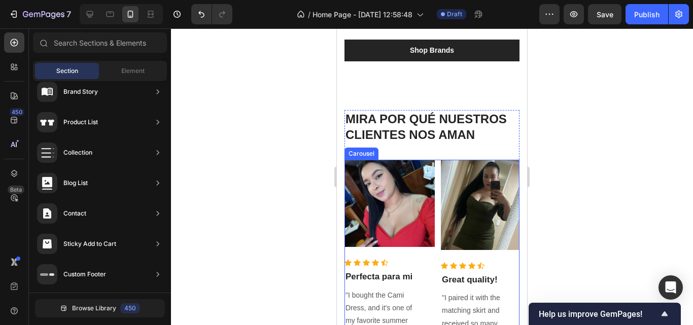
click at [438, 201] on div "Image Icon Icon Icon Icon Icon Icon List Hoz Perfecta para mi Text block "I bou…" at bounding box center [432, 281] width 175 height 243
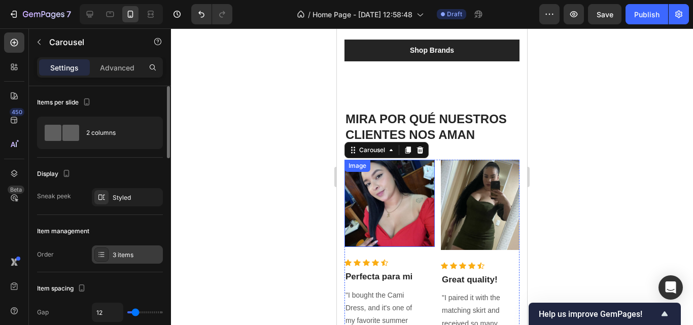
click at [122, 254] on div "3 items" at bounding box center [137, 255] width 48 height 9
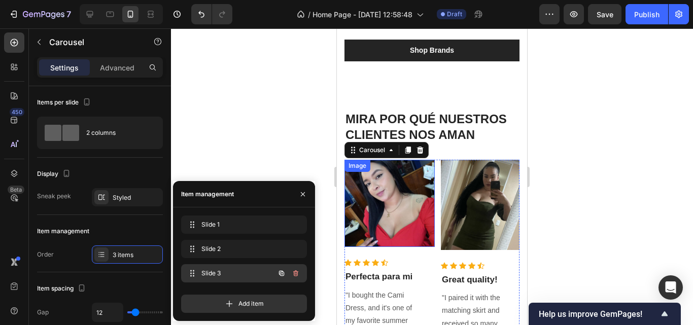
click at [205, 271] on span "Slide 3" at bounding box center [230, 273] width 57 height 9
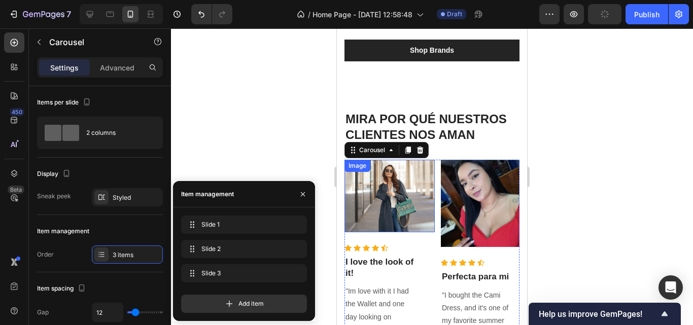
click at [407, 207] on img at bounding box center [390, 196] width 90 height 73
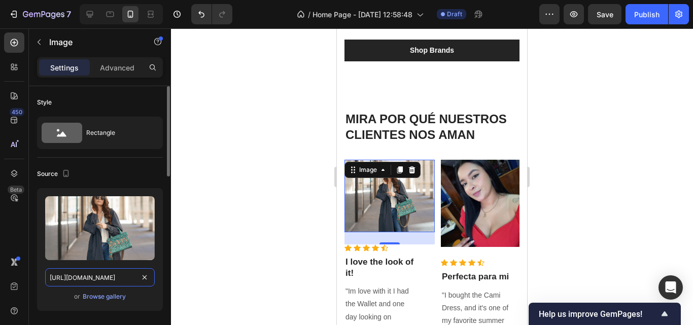
click at [107, 282] on input "[URL][DOMAIN_NAME]" at bounding box center [100, 278] width 110 height 18
paste input "[DOMAIN_NAME][URL]"
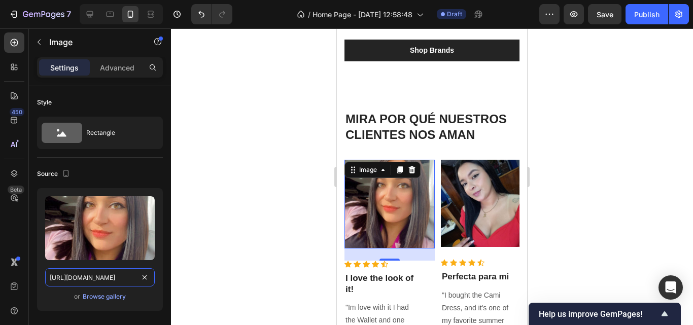
type input "[URL][DOMAIN_NAME]"
click at [257, 188] on div at bounding box center [432, 176] width 522 height 297
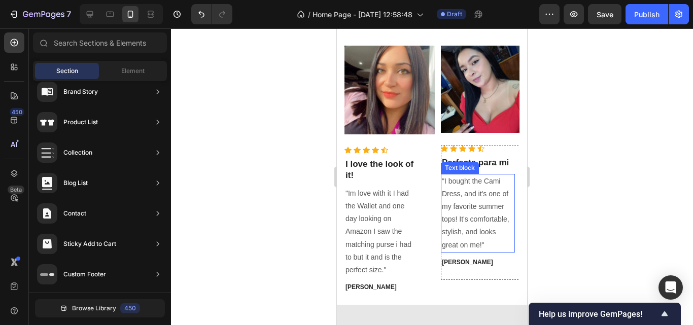
scroll to position [1691, 0]
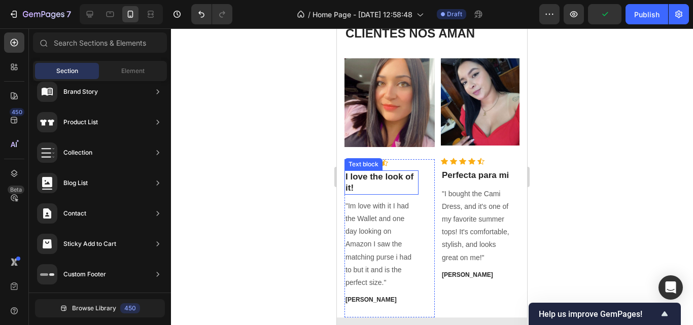
click at [393, 177] on p "I love the look of it!" at bounding box center [382, 183] width 72 height 22
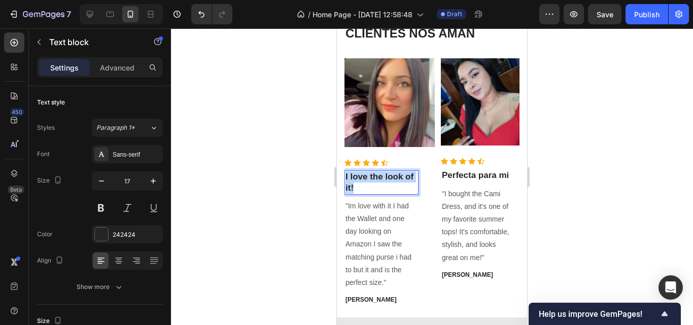
click at [393, 177] on p "I love the look of it!" at bounding box center [382, 183] width 72 height 22
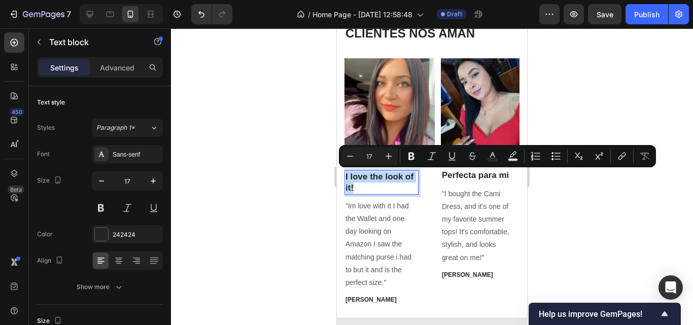
copy p "I love the look of it!"
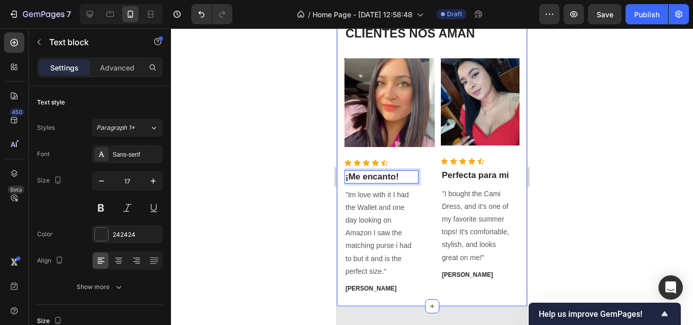
click at [302, 149] on div at bounding box center [432, 176] width 522 height 297
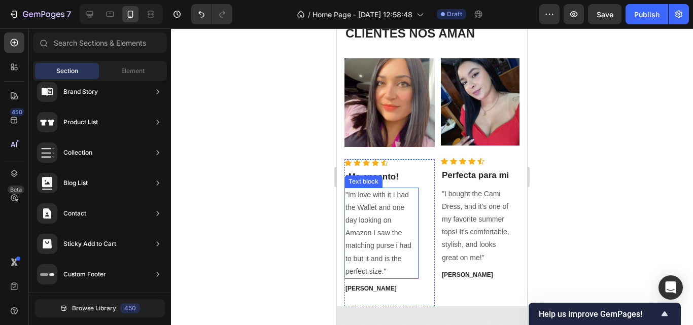
click at [369, 247] on p ""Im love with it I had the Wallet and one day looking on Amazon I saw the match…" at bounding box center [382, 233] width 72 height 89
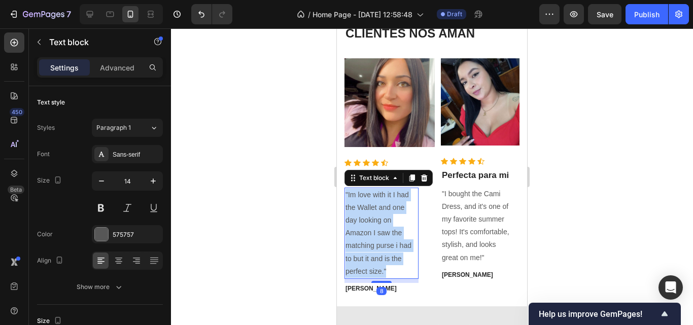
click at [369, 247] on p ""Im love with it I had the Wallet and one day looking on Amazon I saw the match…" at bounding box center [382, 233] width 72 height 89
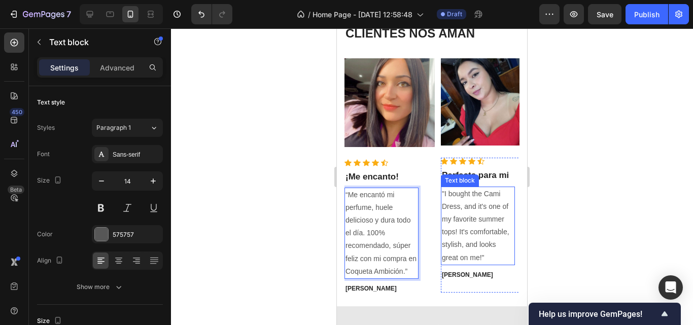
click at [456, 241] on p ""I bought the Cami Dress, and it's one of my favorite summer tops! It's comfort…" at bounding box center [478, 226] width 72 height 77
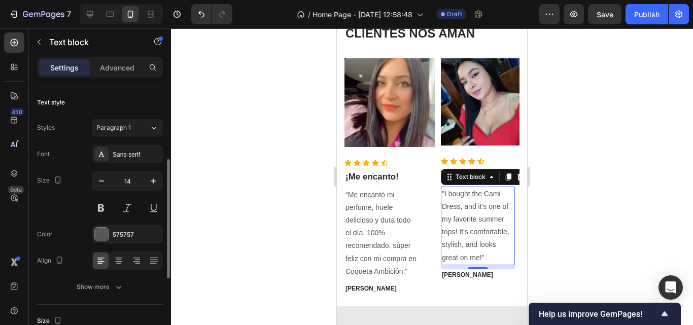
click at [456, 241] on p ""I bought the Cami Dress, and it's one of my favorite summer tops! It's comfort…" at bounding box center [478, 226] width 72 height 77
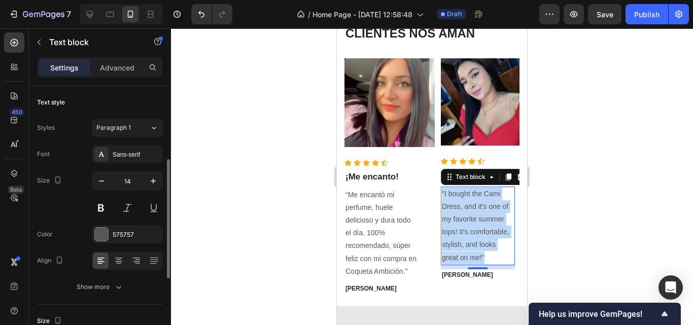
scroll to position [51, 0]
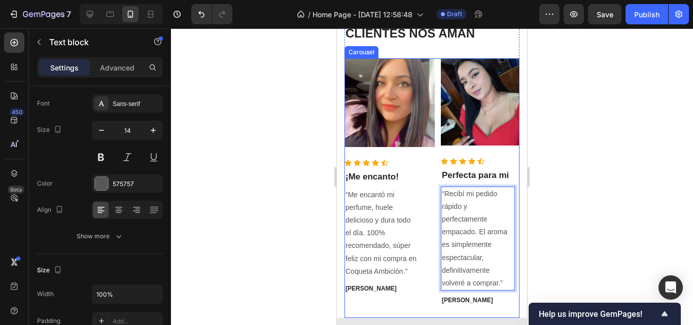
click at [436, 176] on div "Image Icon Icon Icon Icon Icon Icon List Hoz Perfecta para mi Text block “Recib…" at bounding box center [432, 188] width 175 height 260
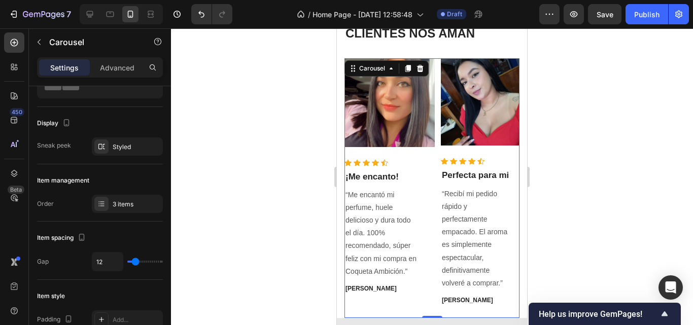
scroll to position [0, 0]
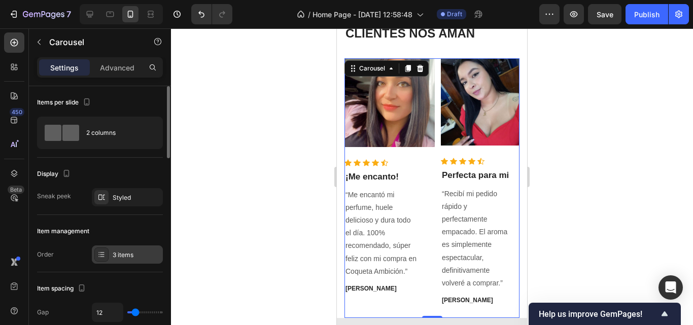
click at [132, 255] on div "3 items" at bounding box center [137, 255] width 48 height 9
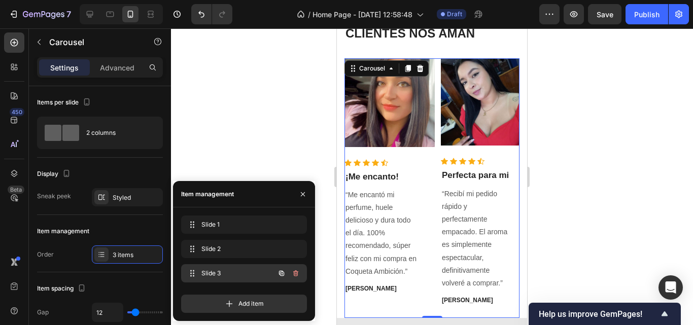
click at [218, 270] on span "Slide 3" at bounding box center [230, 273] width 57 height 9
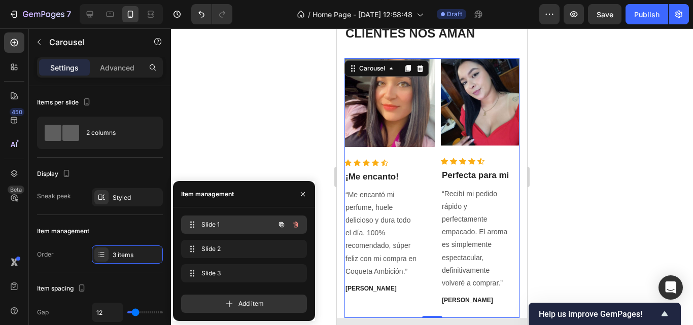
click at [237, 221] on span "Slide 1" at bounding box center [230, 224] width 57 height 9
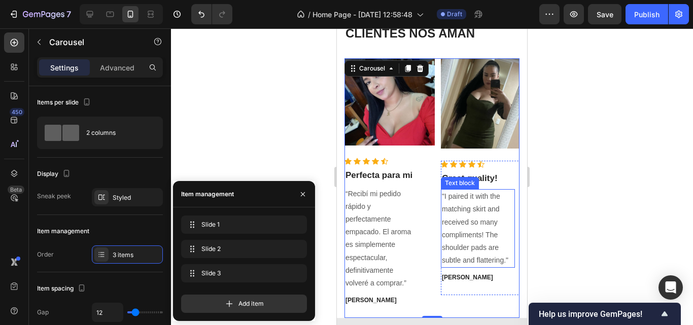
click at [463, 247] on p ""I paired it with the matching skirt and received so many compliments! The shou…" at bounding box center [478, 228] width 72 height 77
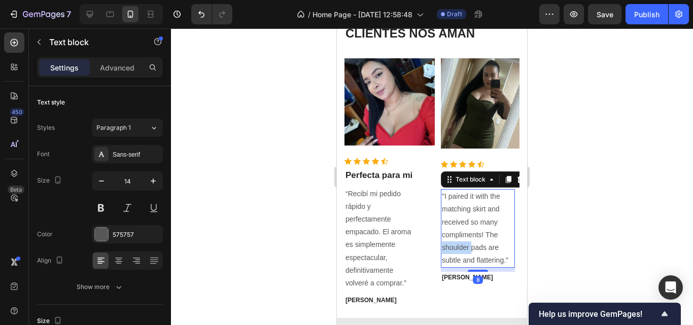
click at [463, 247] on p ""I paired it with the matching skirt and received so many compliments! The shou…" at bounding box center [478, 228] width 72 height 77
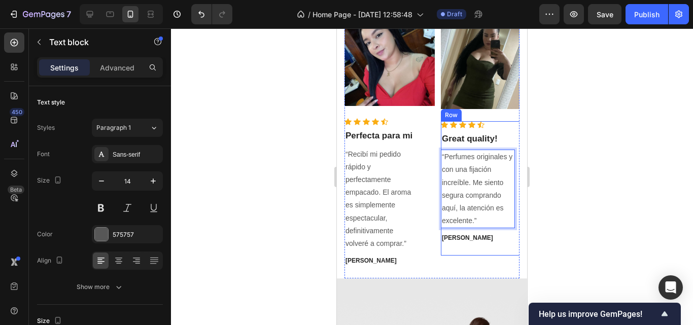
scroll to position [1742, 0]
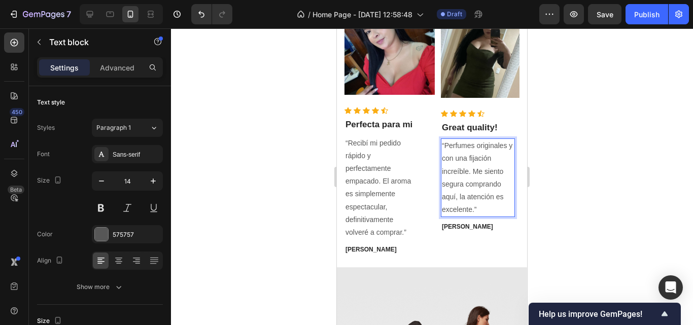
click at [486, 147] on p "“Perfumes originales y con una fijación increíble. Me siento segura comprando a…" at bounding box center [478, 178] width 72 height 77
click at [505, 147] on p "“Perfumes originales y con una fijación increíble. Me siento segura comprando a…" at bounding box center [478, 178] width 72 height 77
click at [507, 148] on p "“Perfumes originales y con una fijación increíble. Me siento segura comprando a…" at bounding box center [478, 178] width 72 height 77
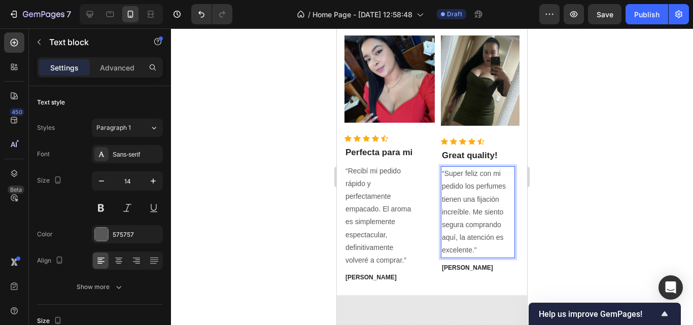
scroll to position [1691, 0]
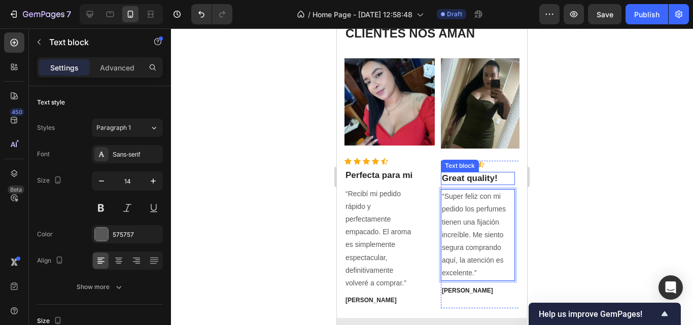
click at [465, 178] on p "Great quality!" at bounding box center [478, 178] width 72 height 11
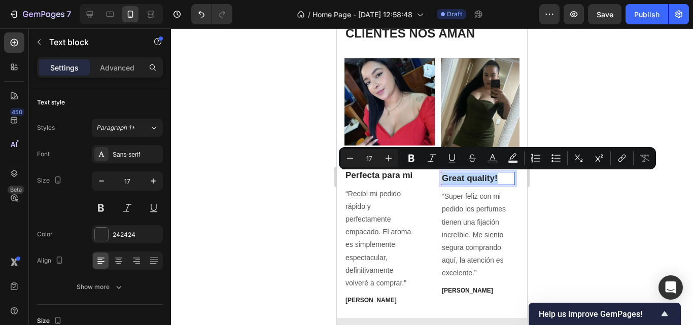
copy p "Great quality!"
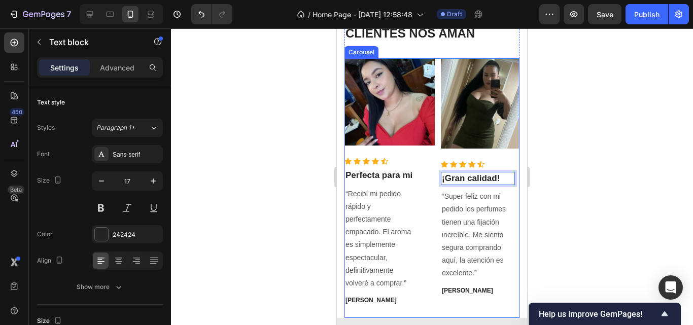
click at [437, 144] on div "Image Icon Icon Icon Icon Icon Icon List Hoz Perfecta para mi Text block “Recib…" at bounding box center [432, 188] width 175 height 260
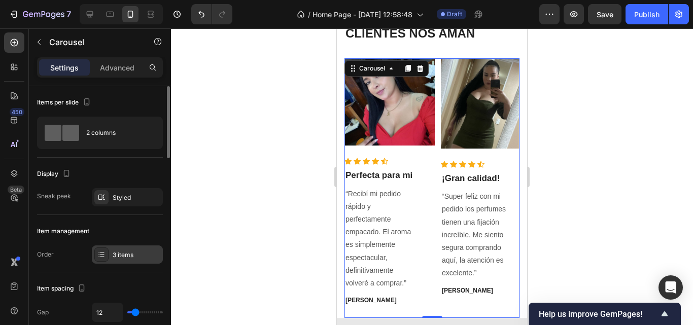
click at [125, 252] on div "3 items" at bounding box center [137, 255] width 48 height 9
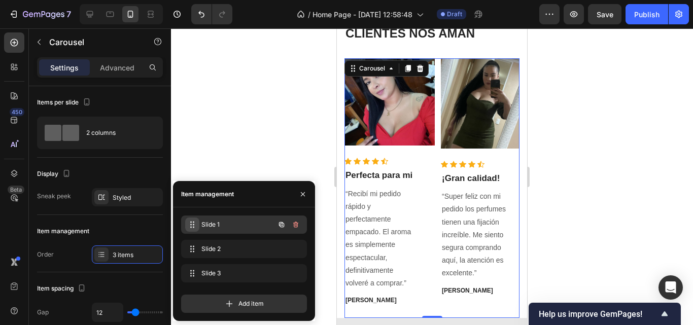
click at [199, 227] on div "Slide 1 Slide 1" at bounding box center [229, 225] width 89 height 14
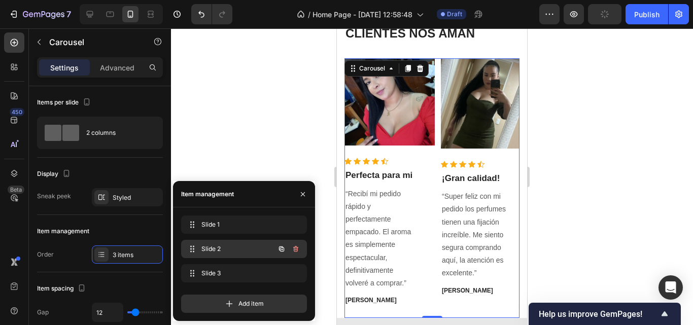
click at [210, 246] on span "Slide 2" at bounding box center [230, 249] width 57 height 9
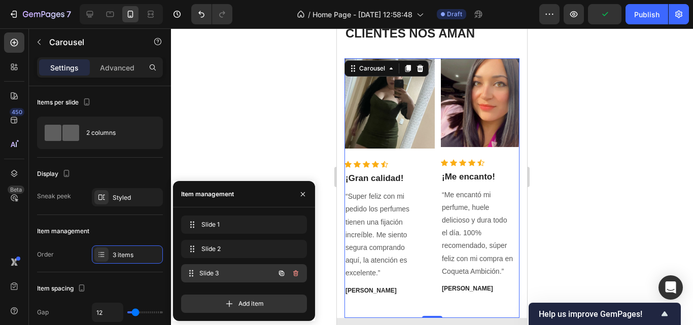
click at [221, 266] on div "Slide 3 Slide 3" at bounding box center [244, 273] width 126 height 18
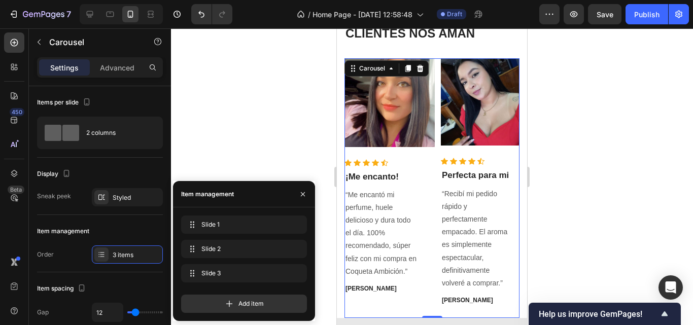
click at [438, 138] on div "Image Icon Icon Icon Icon Icon Icon List Hoz Perfecta para mi Text block “Recib…" at bounding box center [432, 188] width 175 height 260
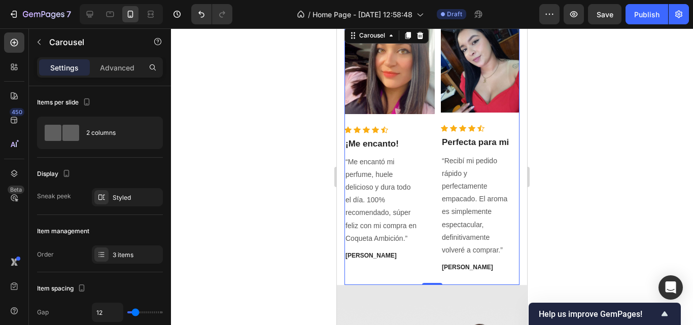
scroll to position [1742, 0]
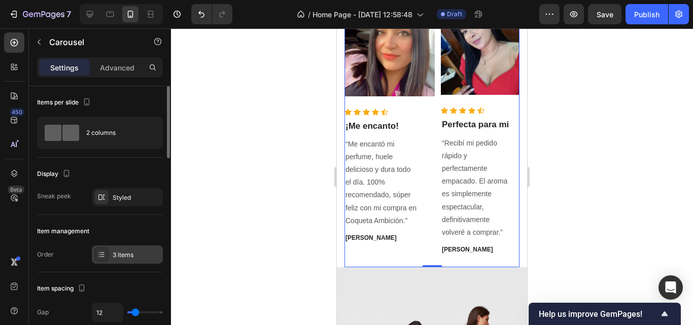
click at [123, 257] on div "3 items" at bounding box center [137, 255] width 48 height 9
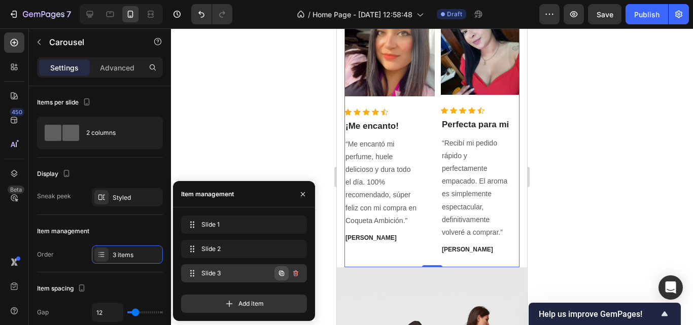
click at [279, 274] on icon "button" at bounding box center [282, 274] width 8 height 8
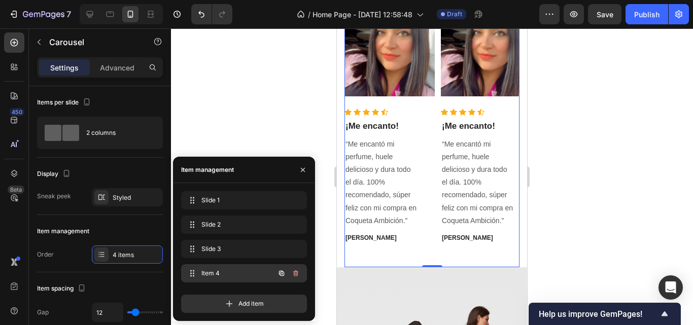
click at [249, 277] on span "Item 4" at bounding box center [230, 273] width 57 height 9
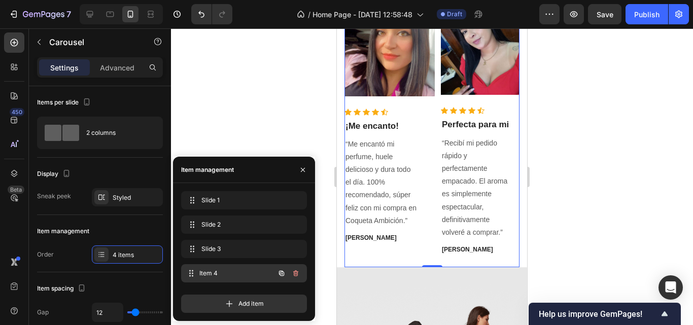
click at [230, 275] on span "Item 4" at bounding box center [237, 273] width 75 height 9
click at [383, 75] on img at bounding box center [390, 52] width 90 height 88
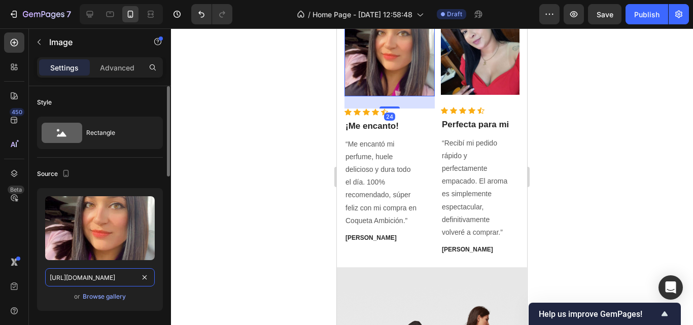
click at [118, 274] on input "[URL][DOMAIN_NAME]" at bounding box center [100, 278] width 110 height 18
paste input "4927263997997198506_y.jpg?v=1759101511"
type input "[URL][DOMAIN_NAME]"
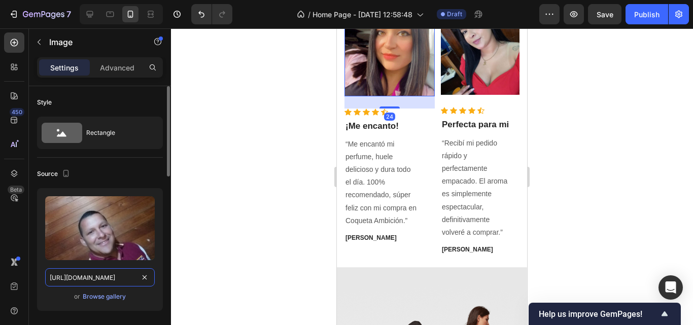
scroll to position [0, 220]
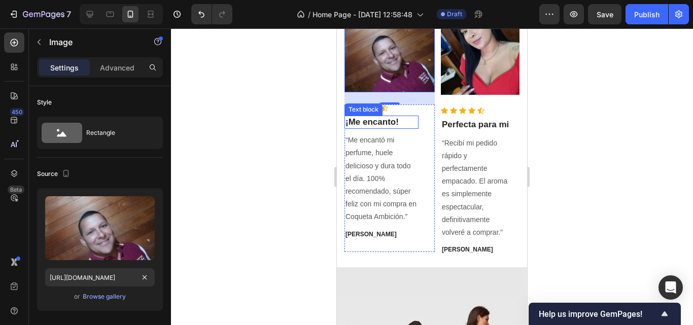
click at [391, 122] on p "¡Me encanto!" at bounding box center [382, 122] width 72 height 11
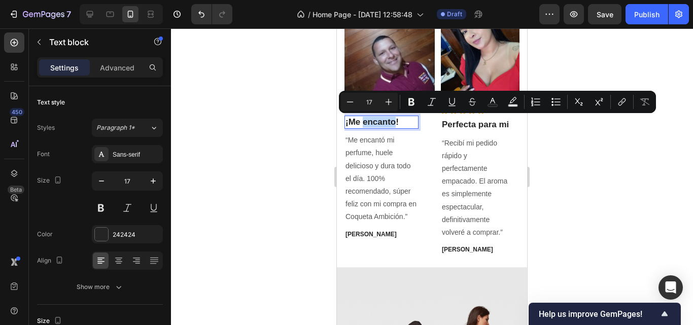
click at [395, 121] on p "¡Me encanto!" at bounding box center [382, 122] width 72 height 11
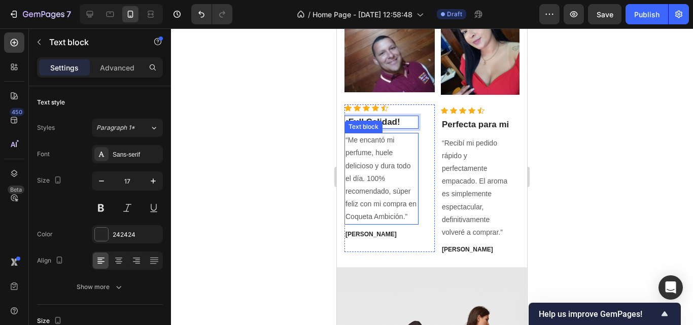
click at [388, 204] on p "“Me encantó mi perfume, huele delicioso y dura todo el día. 100% recomendado, s…" at bounding box center [382, 178] width 72 height 89
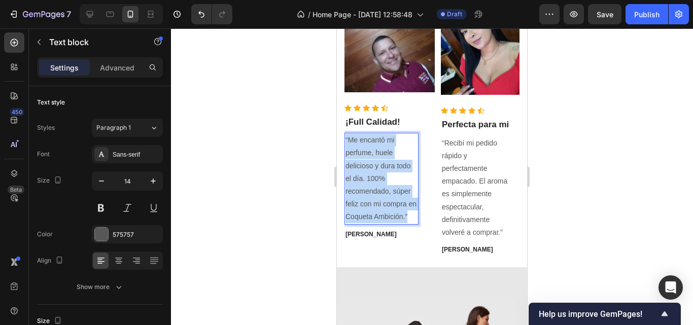
click at [388, 204] on p "“Me encantó mi perfume, huele delicioso y dura todo el día. 100% recomendado, s…" at bounding box center [382, 178] width 72 height 89
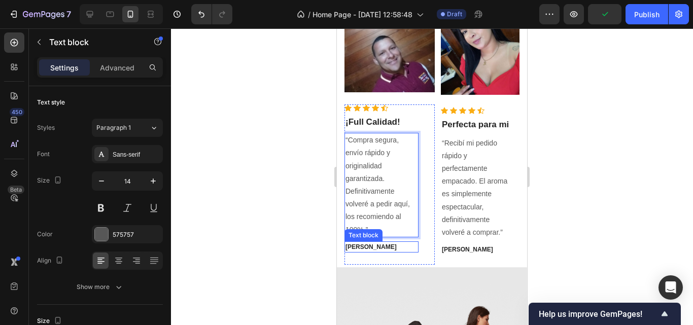
click at [367, 246] on p "[PERSON_NAME]" at bounding box center [382, 247] width 72 height 9
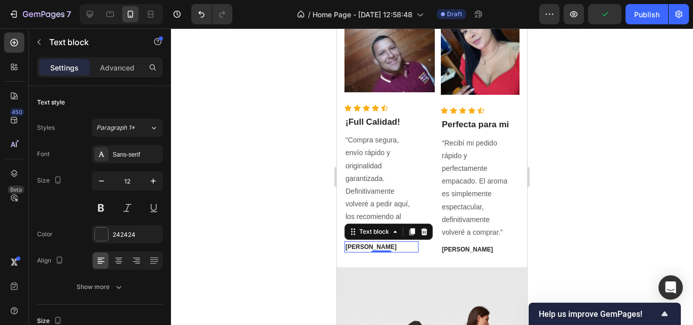
click at [367, 246] on p "[PERSON_NAME]" at bounding box center [382, 247] width 72 height 9
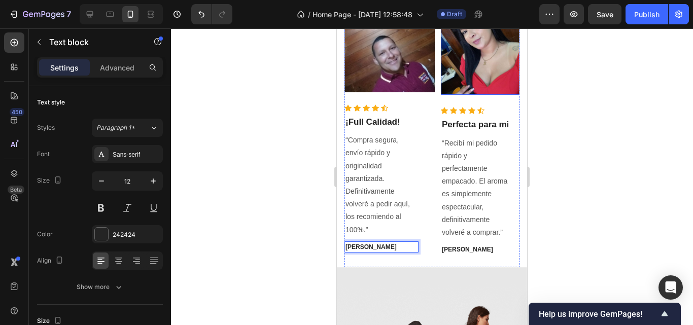
click at [487, 78] on img at bounding box center [486, 51] width 90 height 87
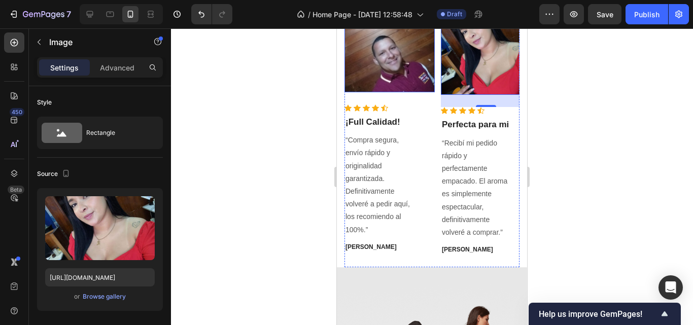
click at [394, 77] on img at bounding box center [390, 50] width 90 height 85
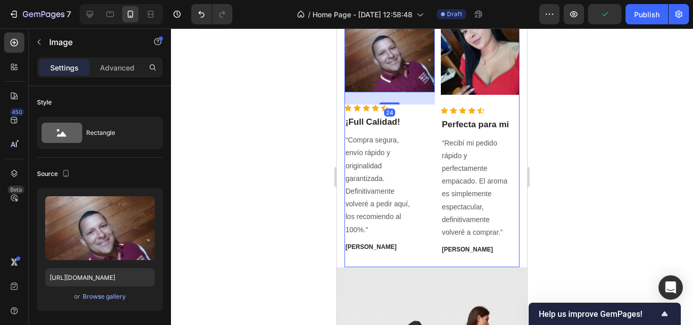
click at [437, 76] on div "Image Icon Icon Icon Icon Icon Icon List Hoz Perfecta para mi Text block “Recib…" at bounding box center [432, 138] width 175 height 260
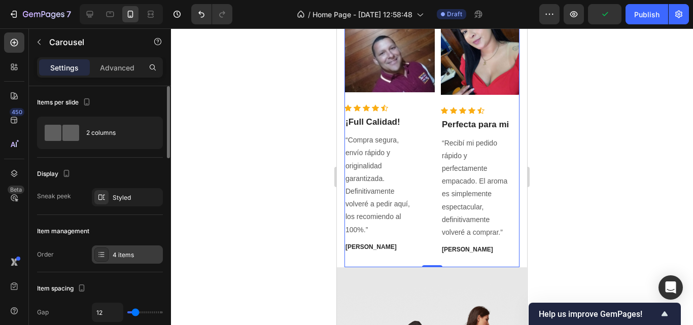
click at [126, 253] on div "4 items" at bounding box center [137, 255] width 48 height 9
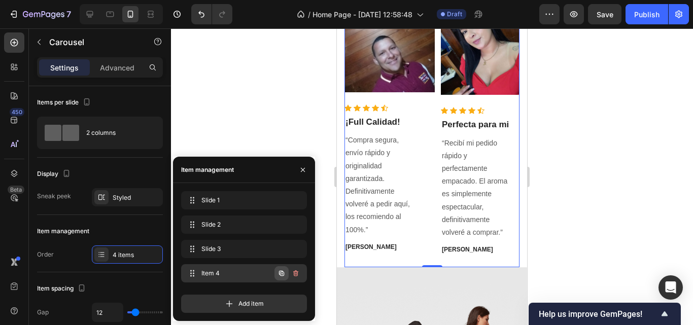
click at [278, 276] on icon "button" at bounding box center [282, 274] width 8 height 8
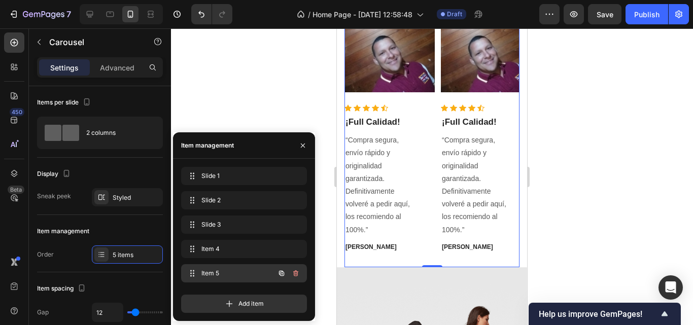
click at [250, 275] on span "Item 5" at bounding box center [230, 273] width 57 height 9
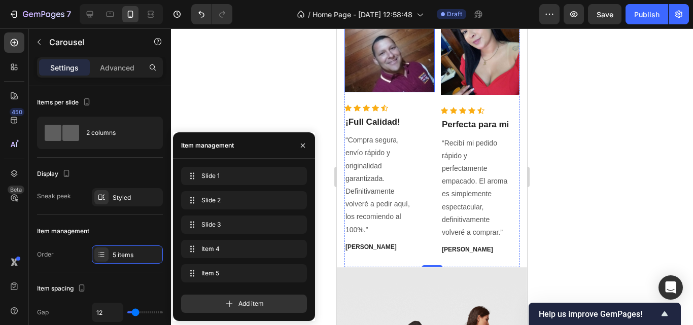
click at [387, 69] on img at bounding box center [390, 50] width 90 height 85
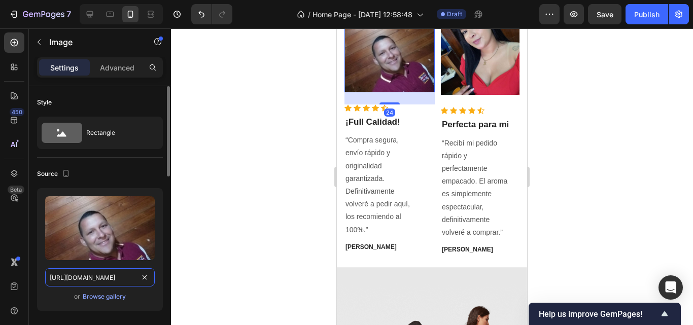
click at [108, 281] on input "[URL][DOMAIN_NAME]" at bounding box center [100, 278] width 110 height 18
paste input "8"
type input "[URL][DOMAIN_NAME]"
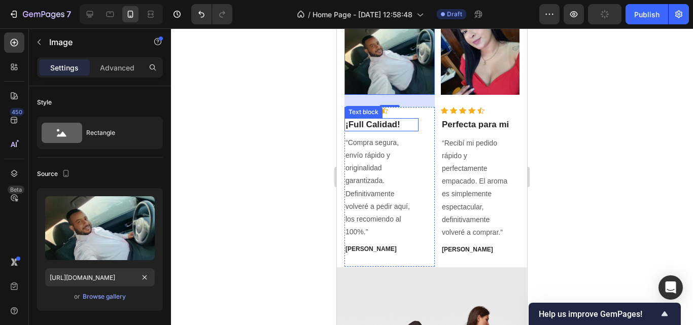
click at [392, 125] on p "¡Full Calidad!" at bounding box center [382, 124] width 72 height 11
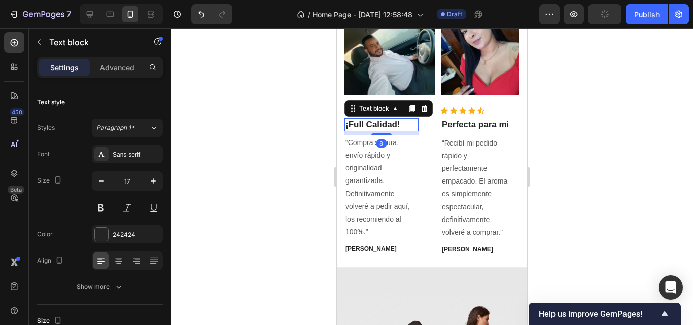
click at [394, 124] on p "¡Full Calidad!" at bounding box center [382, 124] width 72 height 11
click at [397, 126] on p "¡Full Calidad!" at bounding box center [382, 124] width 72 height 11
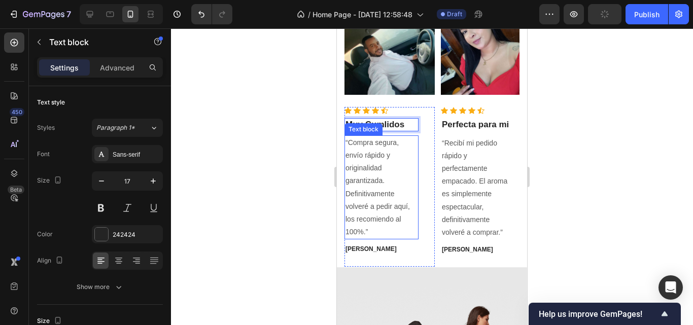
click at [384, 206] on p "“Compra segura, envío rápido y originalidad garantizada. Definitivamente volver…" at bounding box center [382, 188] width 72 height 103
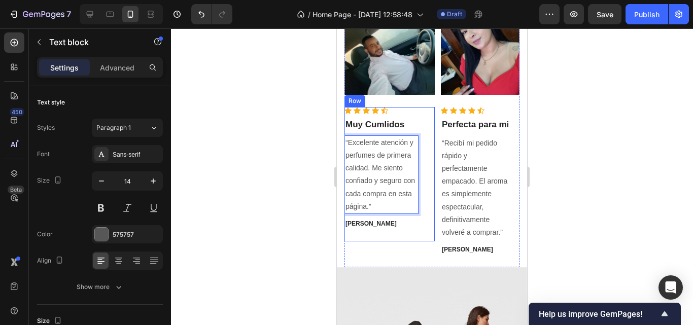
click at [362, 226] on p "[PERSON_NAME]" at bounding box center [382, 223] width 72 height 9
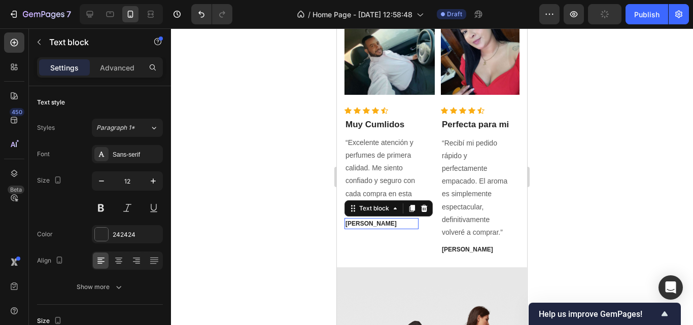
click at [362, 226] on p "[PERSON_NAME]" at bounding box center [382, 223] width 72 height 9
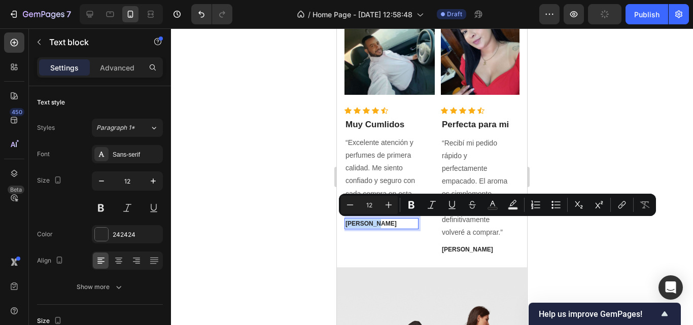
click at [362, 224] on p "[PERSON_NAME]" at bounding box center [382, 223] width 72 height 9
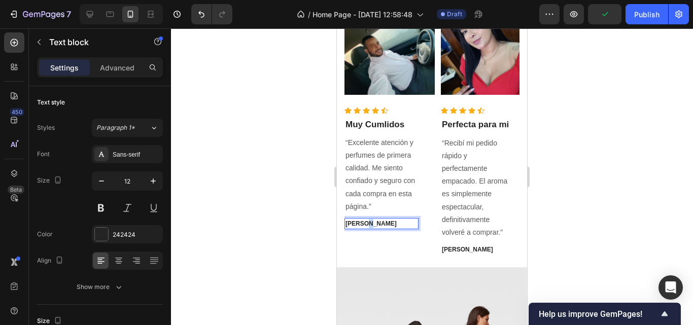
click at [362, 224] on p "[PERSON_NAME]" at bounding box center [382, 223] width 72 height 9
click at [438, 82] on div "Image Icon Icon Icon Icon Icon Icon List Hoz Perfecta para mi Text block “Recib…" at bounding box center [432, 138] width 175 height 260
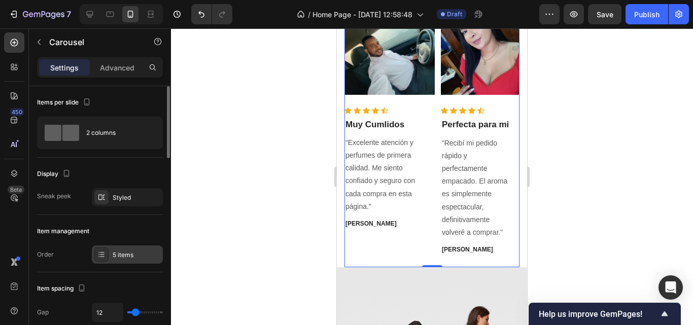
click at [128, 254] on div "5 items" at bounding box center [137, 255] width 48 height 9
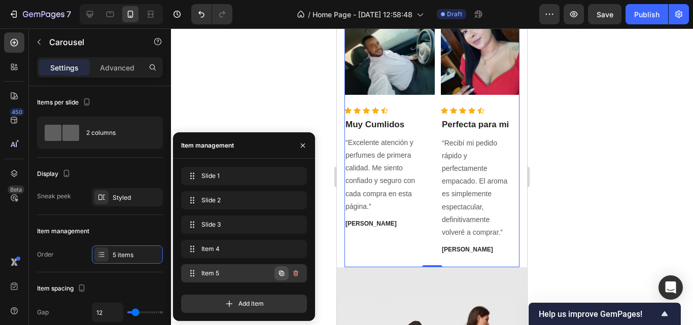
click at [277, 272] on button "button" at bounding box center [282, 274] width 14 height 14
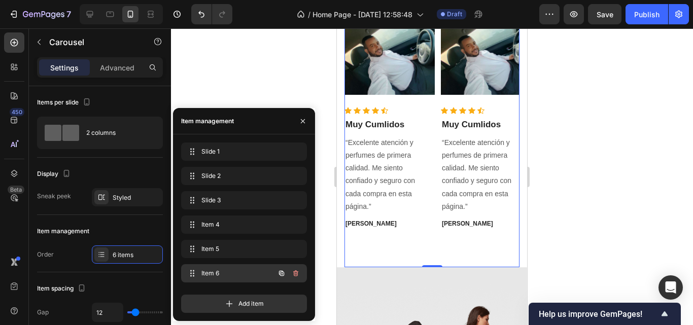
click at [239, 274] on span "Item 6" at bounding box center [230, 273] width 57 height 9
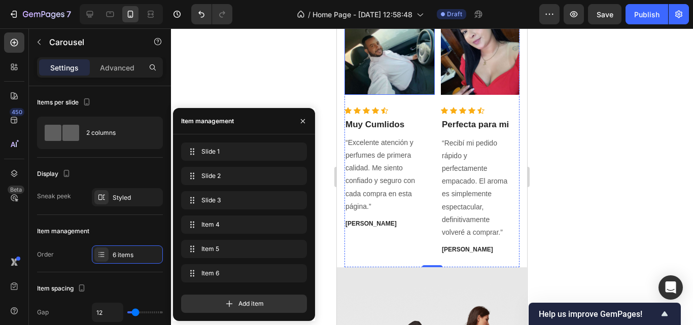
click at [400, 70] on img at bounding box center [390, 51] width 90 height 87
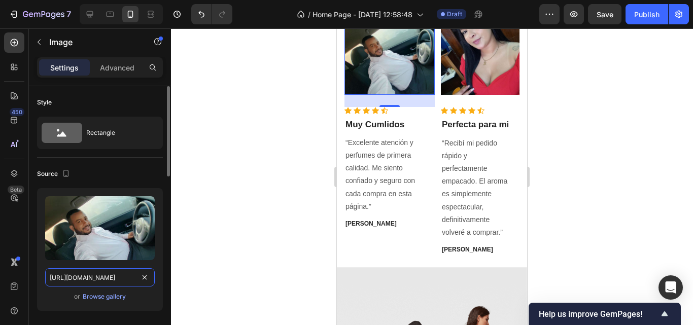
click at [111, 285] on input "[URL][DOMAIN_NAME]" at bounding box center [100, 278] width 110 height 18
paste input "7"
type input "[URL][DOMAIN_NAME]"
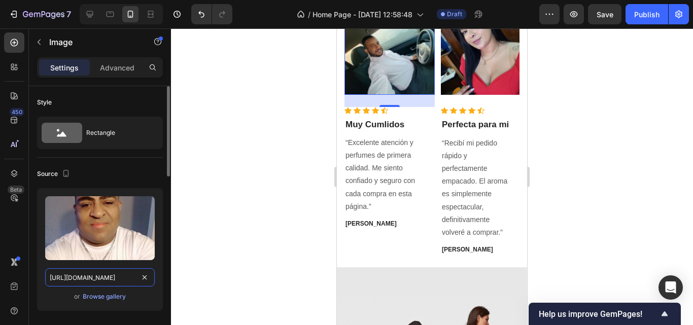
scroll to position [0, 219]
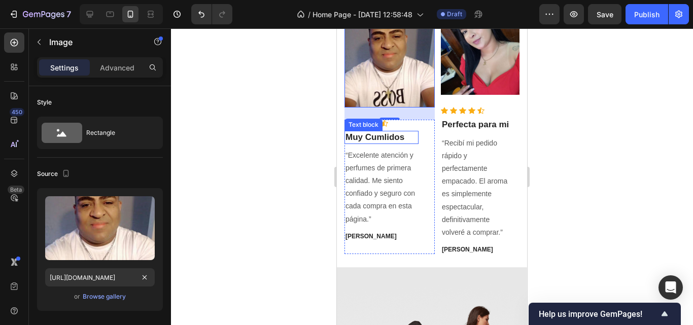
click at [388, 134] on p "Muy Cumlidos" at bounding box center [382, 137] width 72 height 11
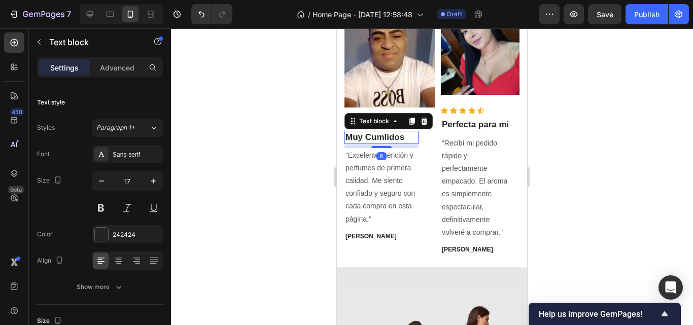
click at [388, 134] on p "Muy Cumlidos" at bounding box center [382, 137] width 72 height 11
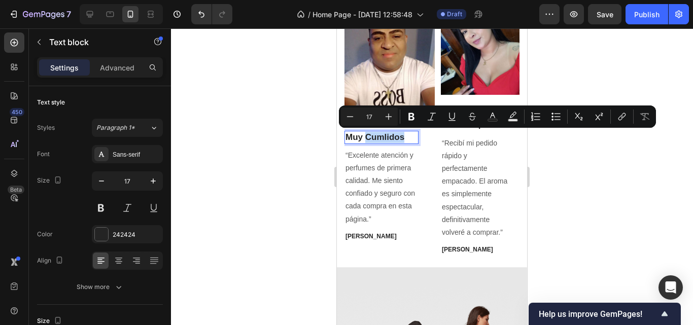
click at [388, 134] on p "Muy Cumlidos" at bounding box center [382, 137] width 72 height 11
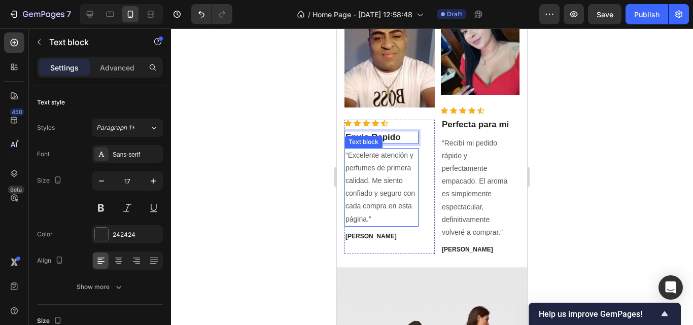
click at [394, 196] on p "“Excelente atención y perfumes de primera calidad. Me siento confiado y seguro …" at bounding box center [382, 187] width 72 height 77
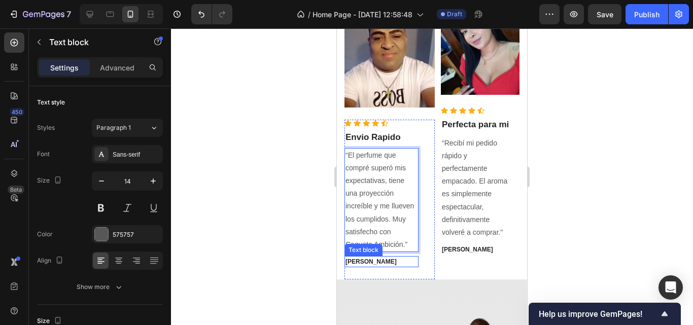
click at [373, 260] on p "[PERSON_NAME]" at bounding box center [382, 261] width 72 height 9
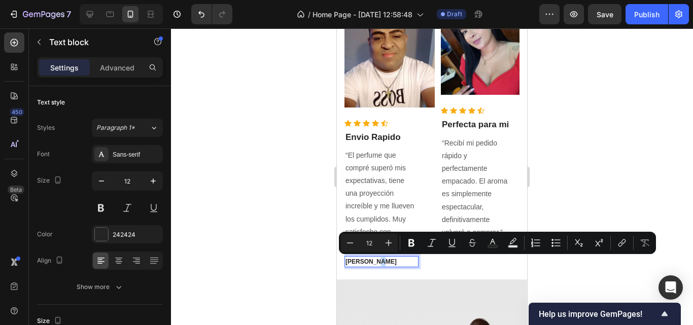
click at [373, 260] on p "[PERSON_NAME]" at bounding box center [382, 261] width 72 height 9
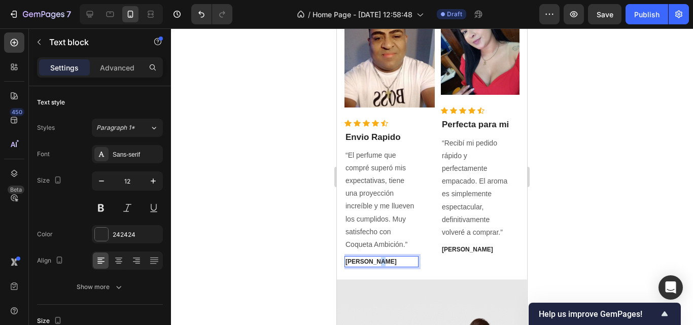
click at [373, 260] on p "[PERSON_NAME]" at bounding box center [382, 261] width 72 height 9
click at [550, 120] on div at bounding box center [432, 176] width 522 height 297
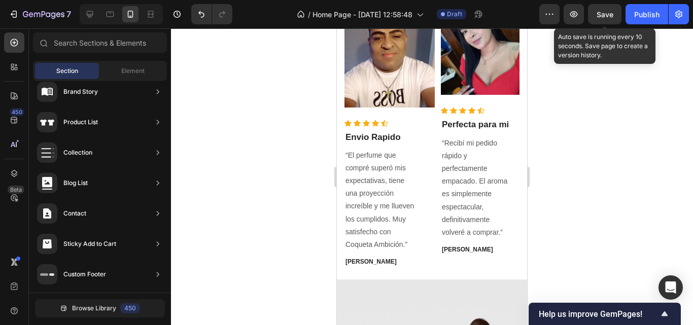
click at [599, 18] on span "Save" at bounding box center [605, 14] width 17 height 9
